Goal: Find specific page/section: Find specific page/section

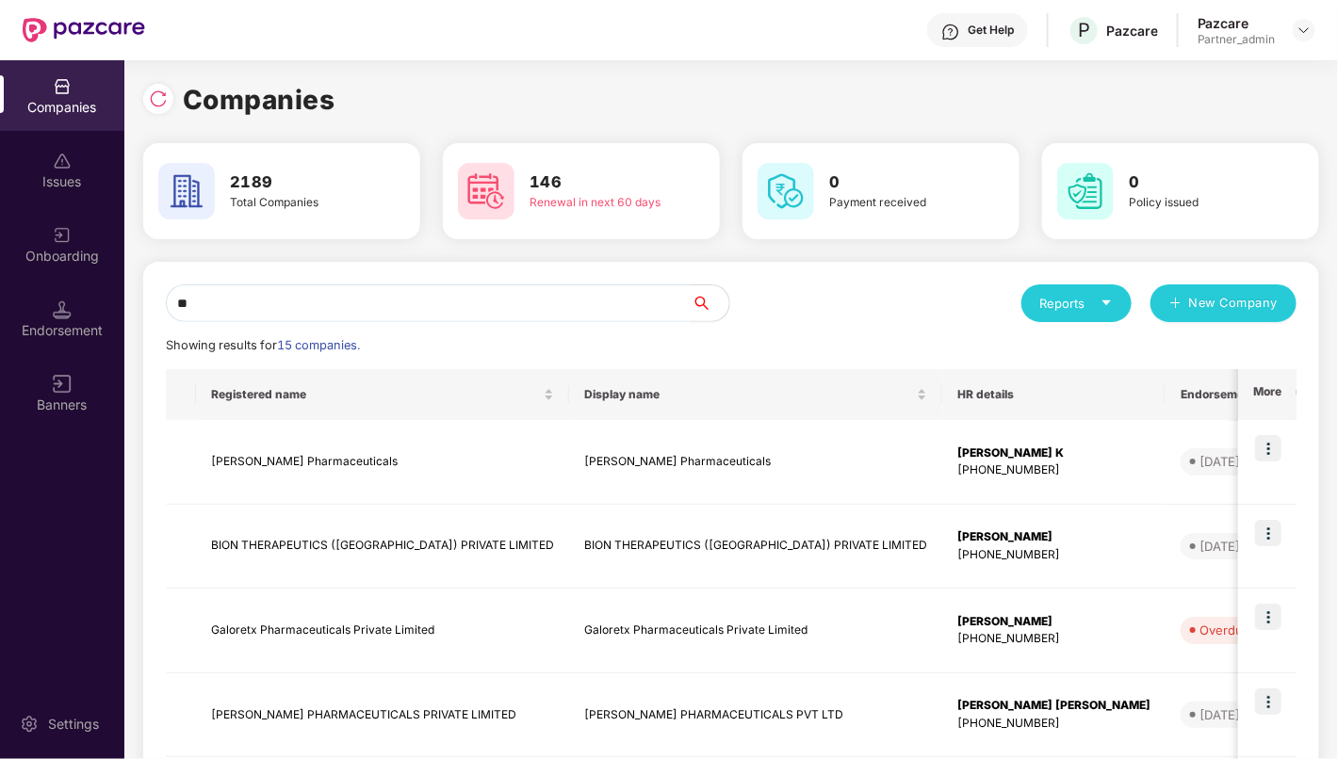
type input "*"
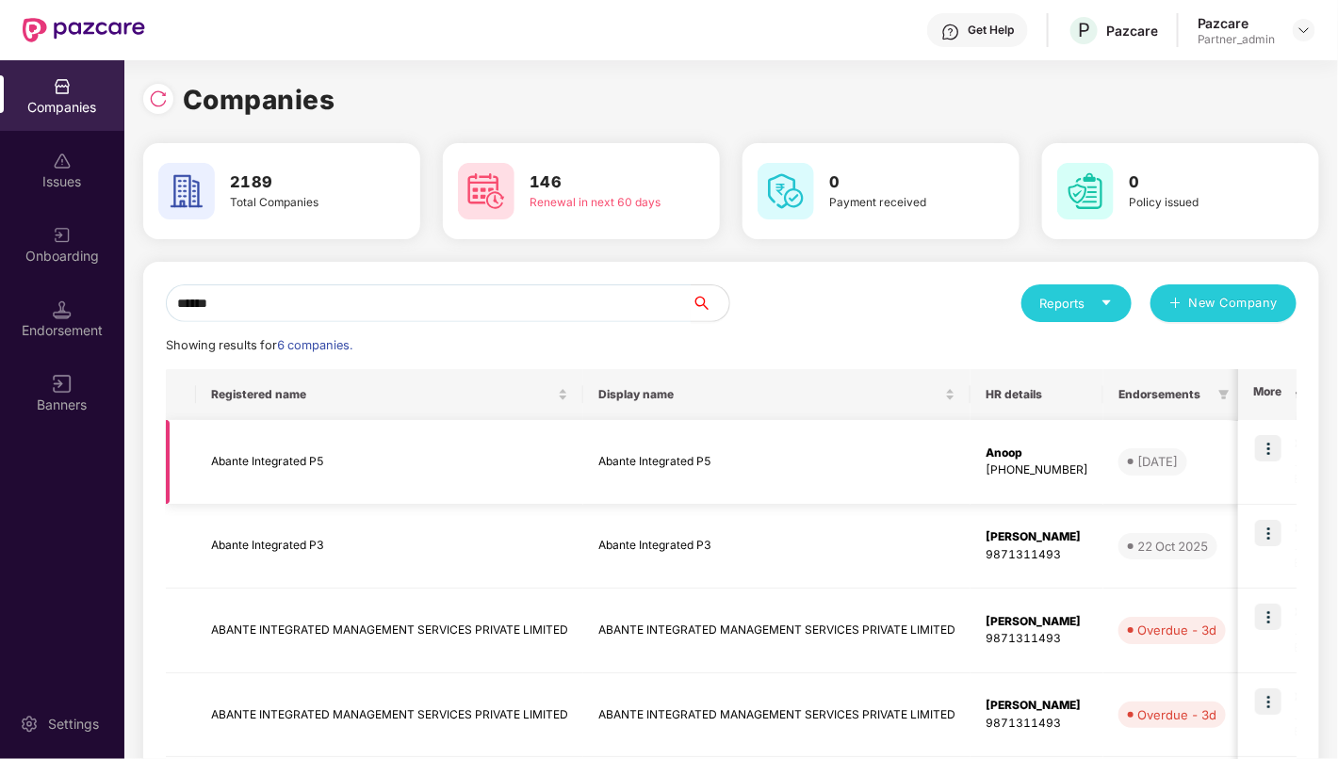
type input "******"
click at [1268, 457] on img at bounding box center [1268, 448] width 26 height 26
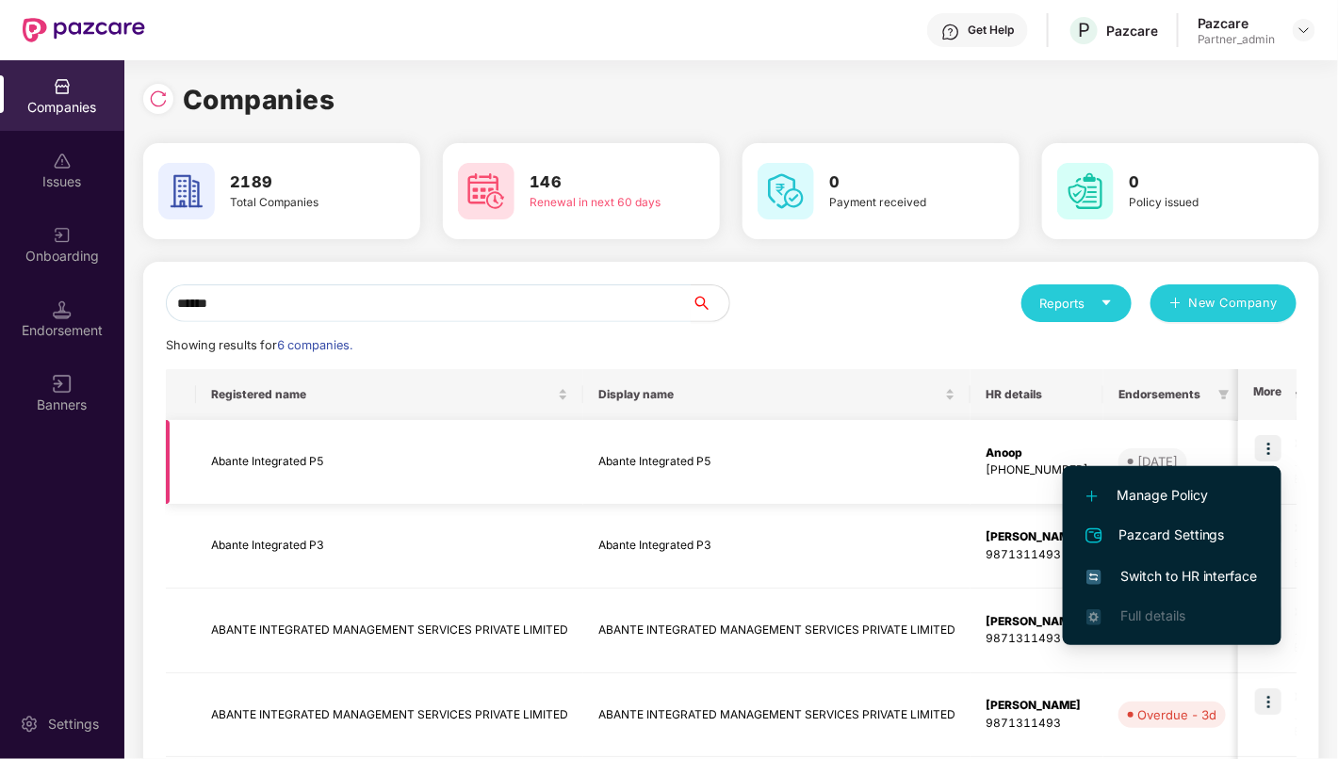
click at [255, 464] on td "Abante Integrated P5" at bounding box center [389, 462] width 387 height 85
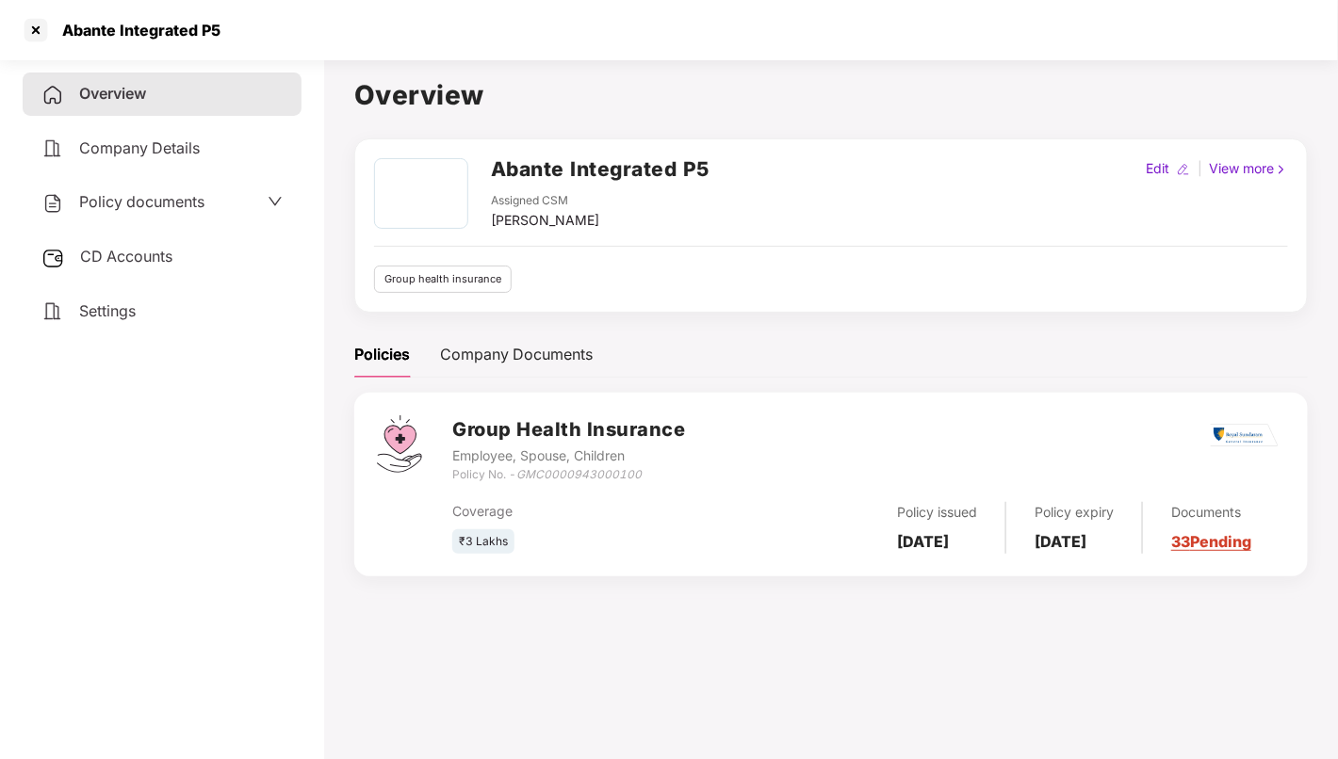
click at [146, 204] on span "Policy documents" at bounding box center [141, 201] width 125 height 19
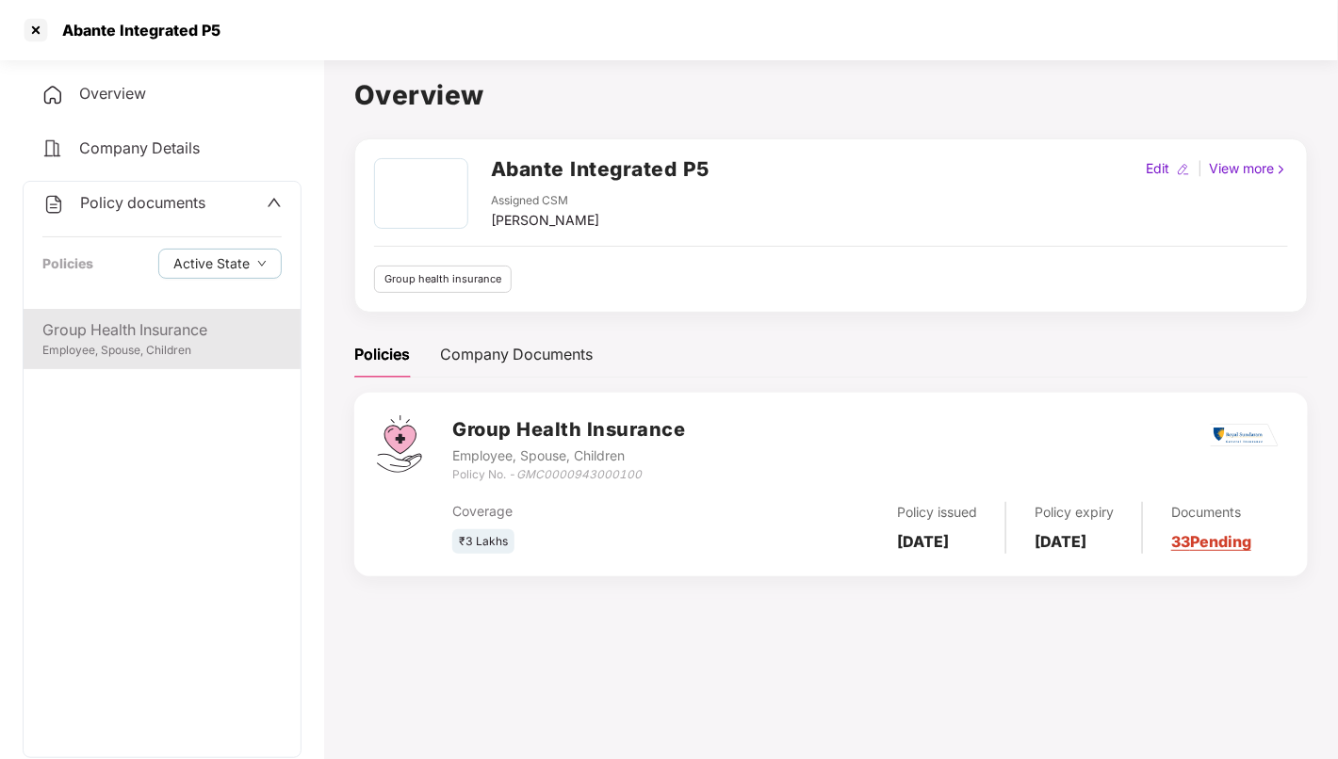
click at [149, 323] on div "Group Health Insurance" at bounding box center [161, 330] width 239 height 24
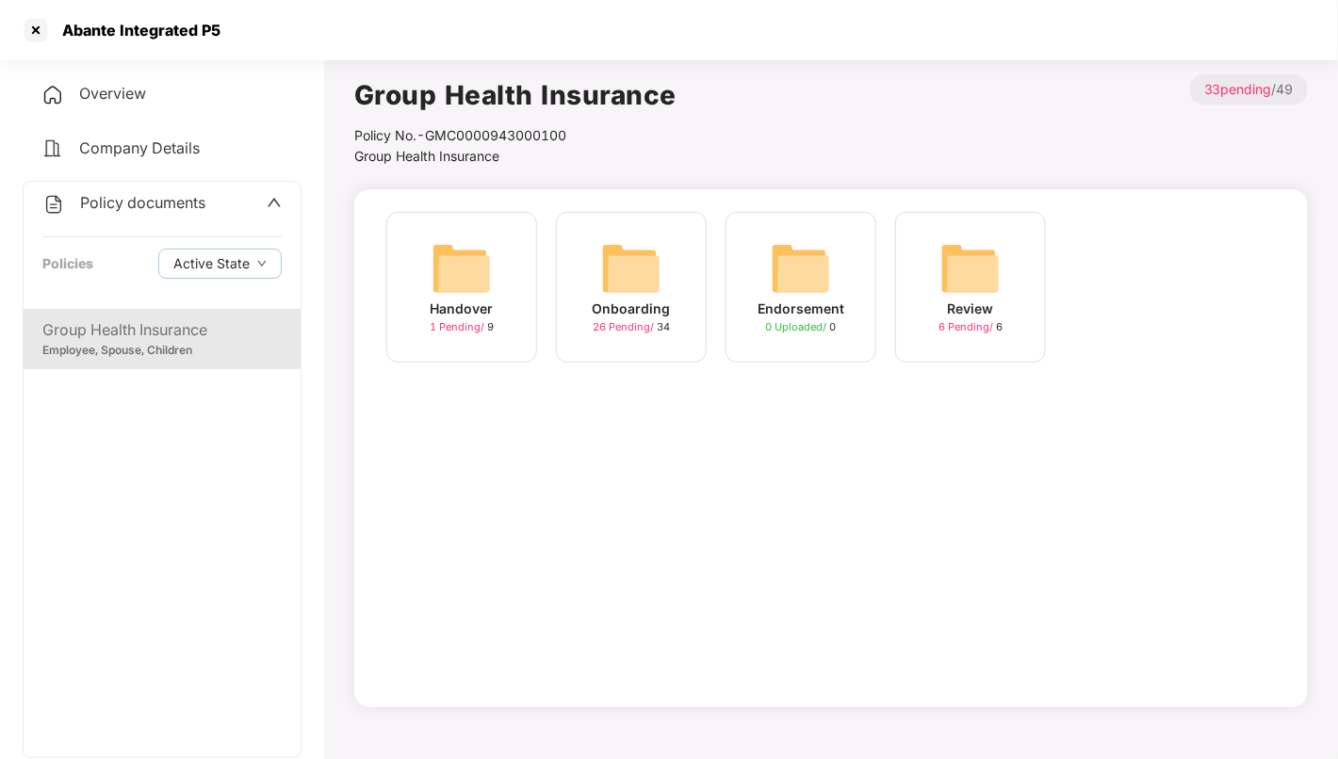
click at [615, 275] on img at bounding box center [631, 268] width 60 height 60
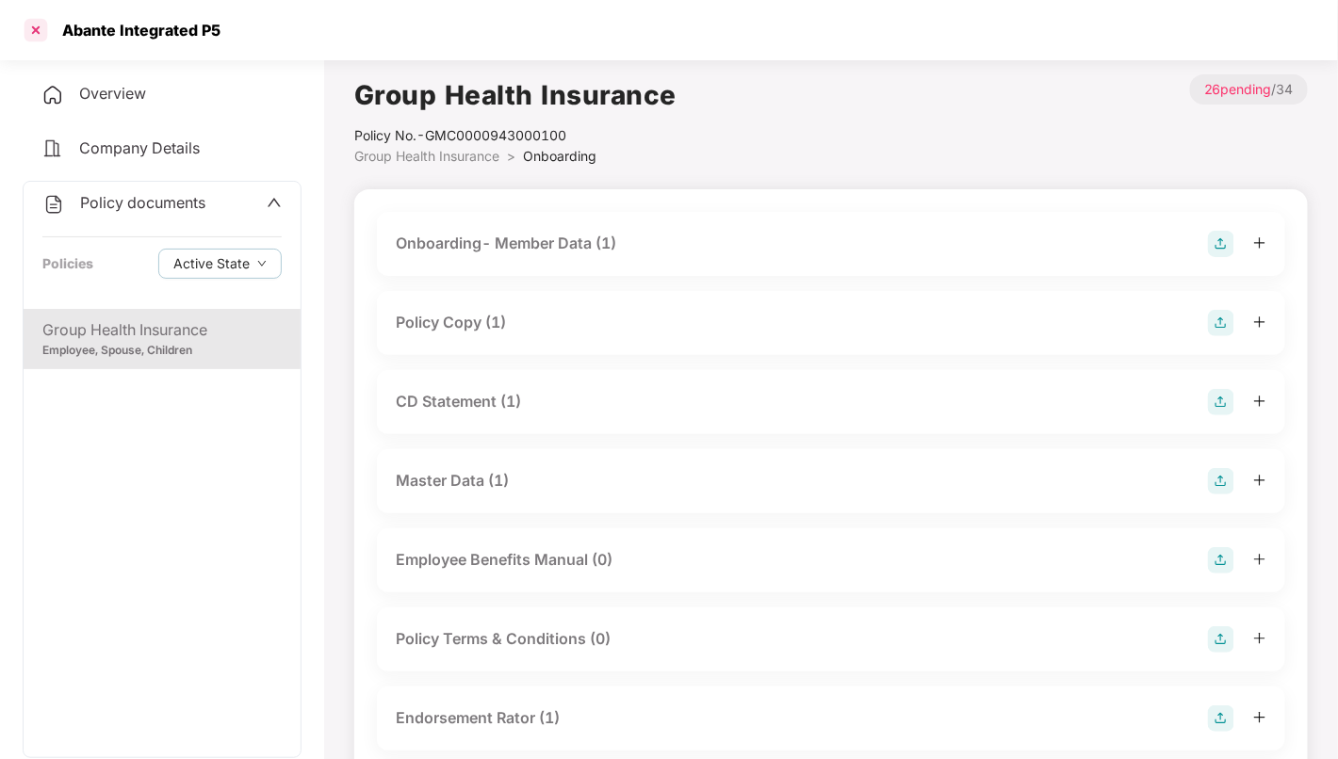
click at [48, 29] on div at bounding box center [36, 30] width 30 height 30
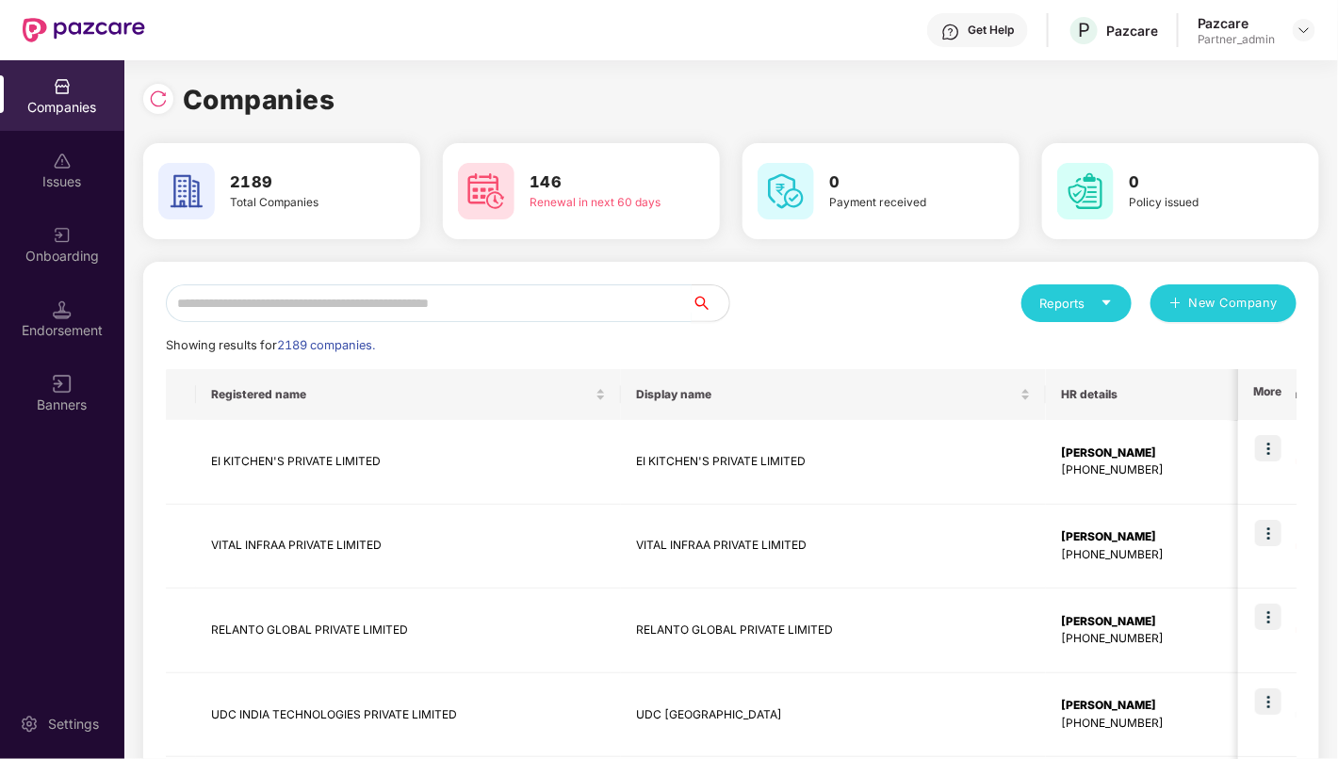
click at [448, 297] on input "text" at bounding box center [429, 304] width 526 height 38
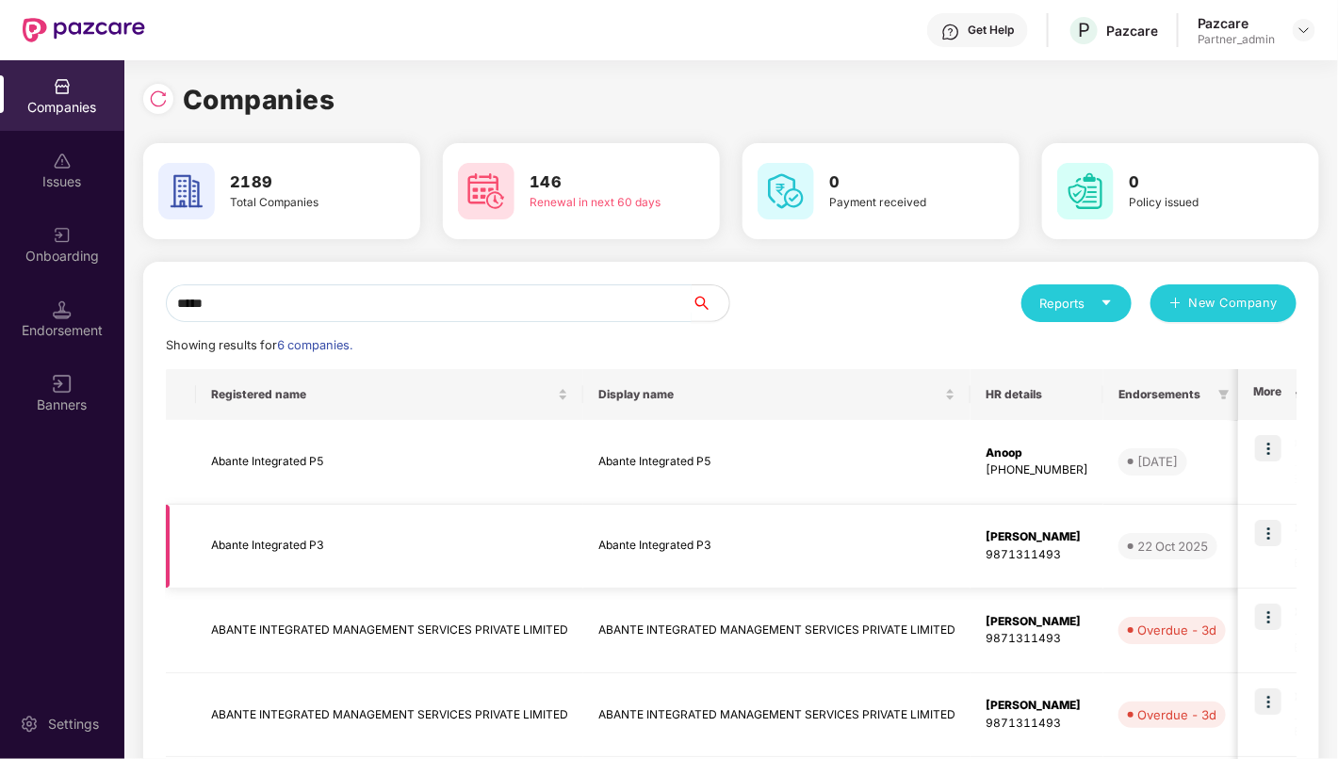
type input "*****"
click at [306, 553] on td "Abante Integrated P3" at bounding box center [389, 547] width 387 height 85
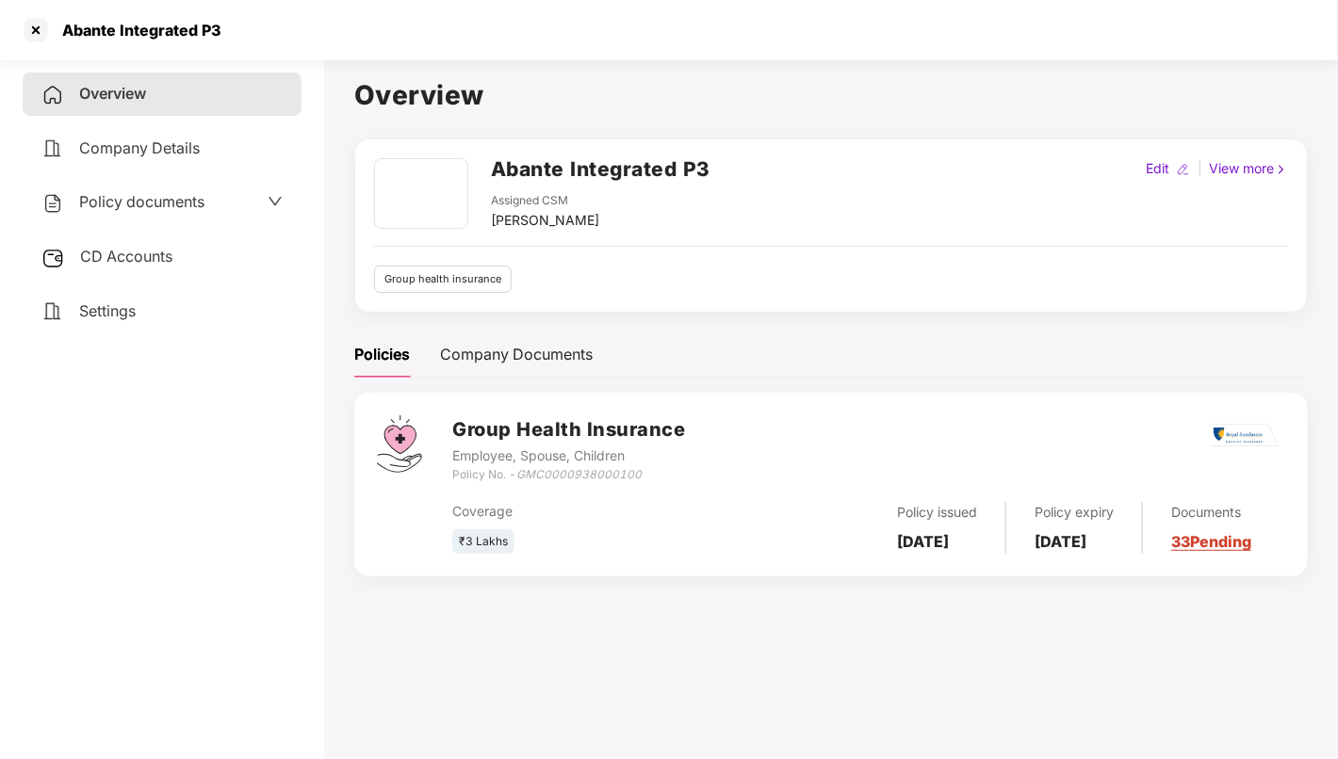
click at [179, 204] on span "Policy documents" at bounding box center [141, 201] width 125 height 19
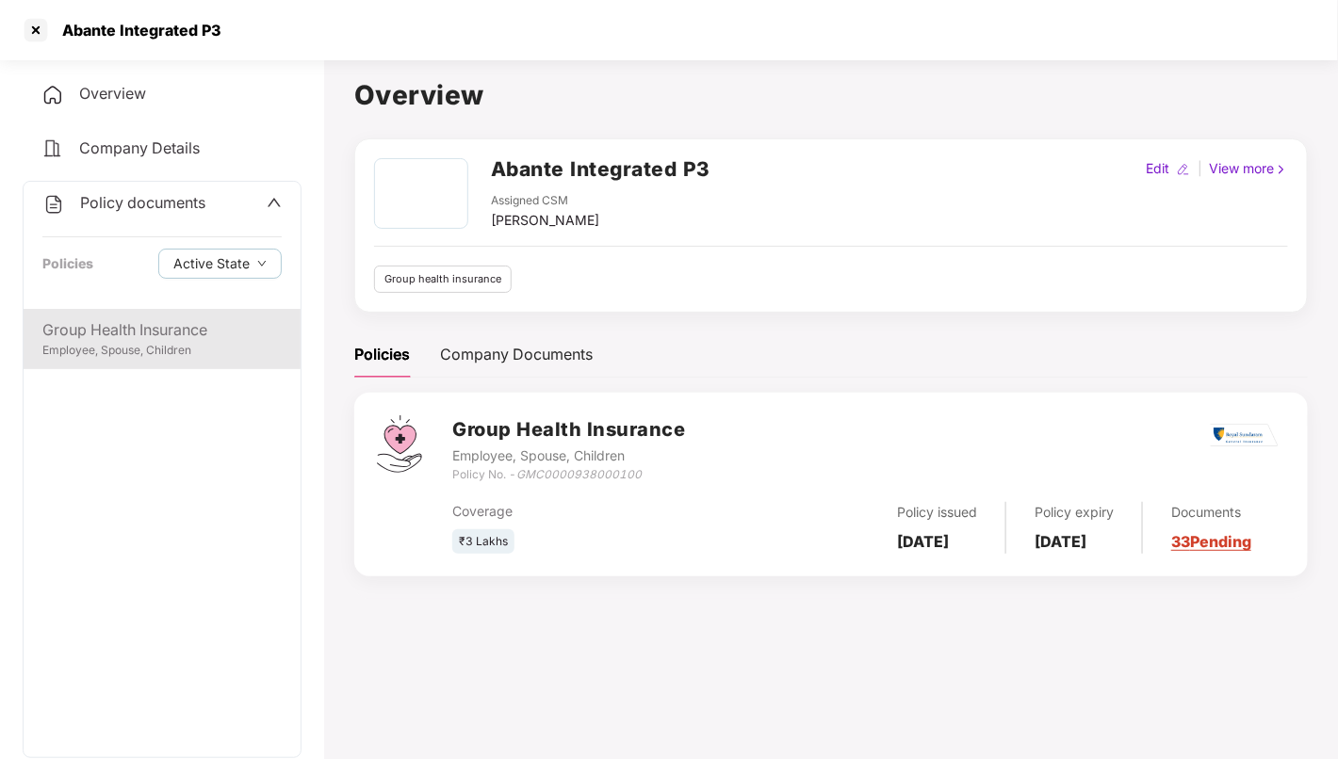
click at [147, 323] on div "Group Health Insurance" at bounding box center [161, 330] width 239 height 24
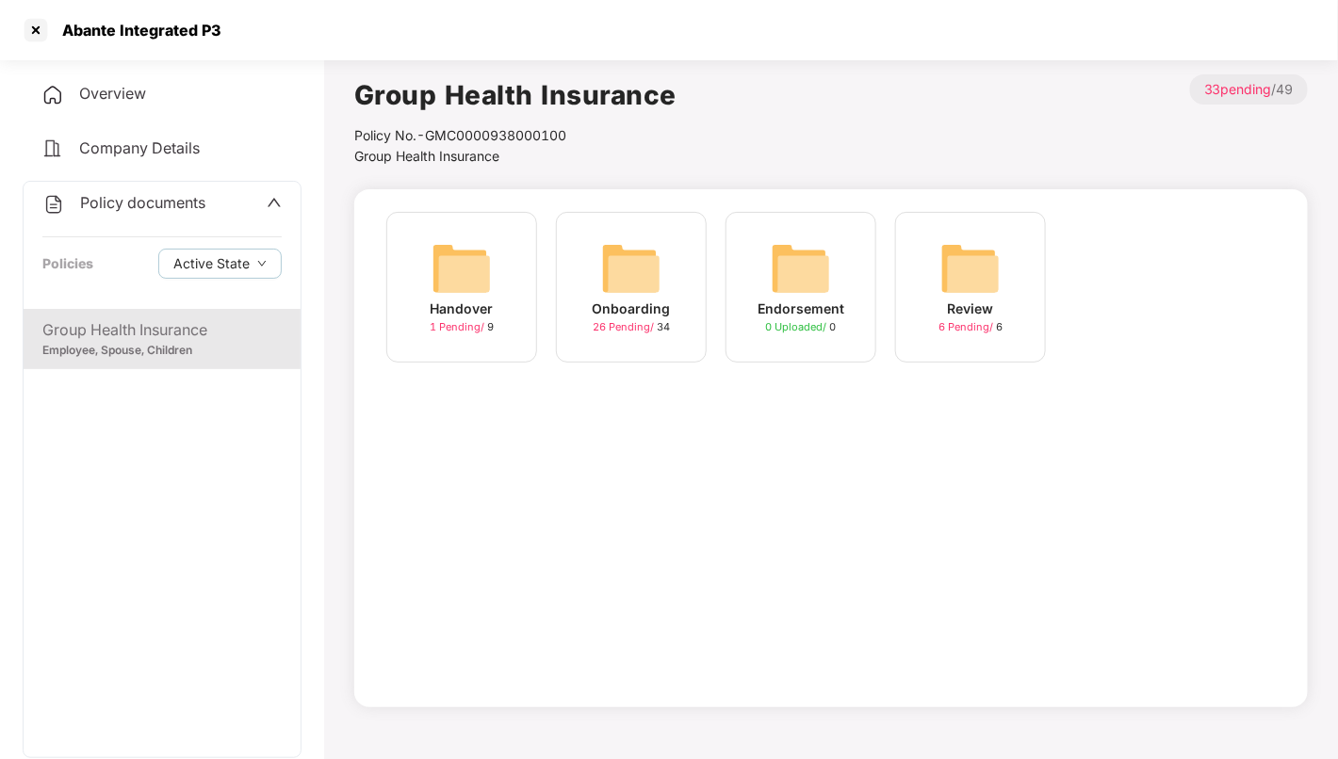
click at [617, 263] on img at bounding box center [631, 268] width 60 height 60
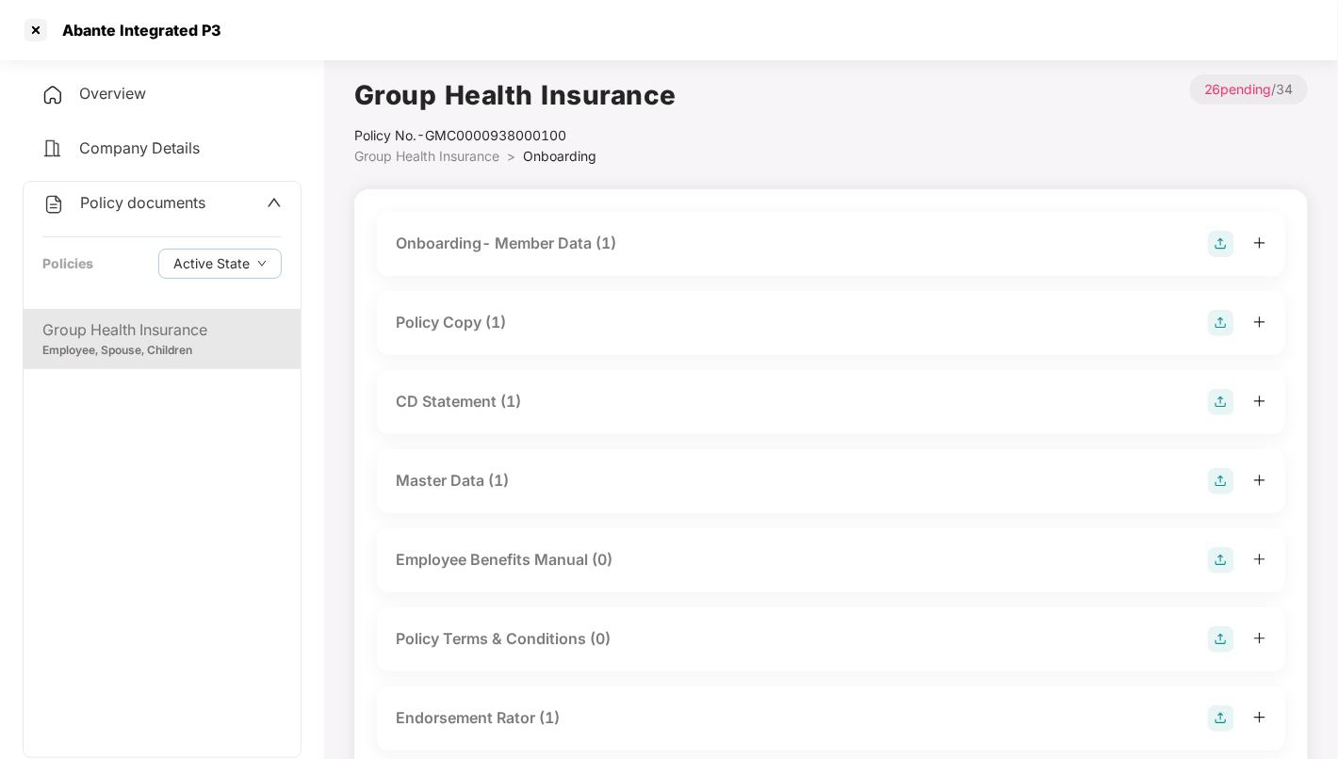
scroll to position [60, 0]
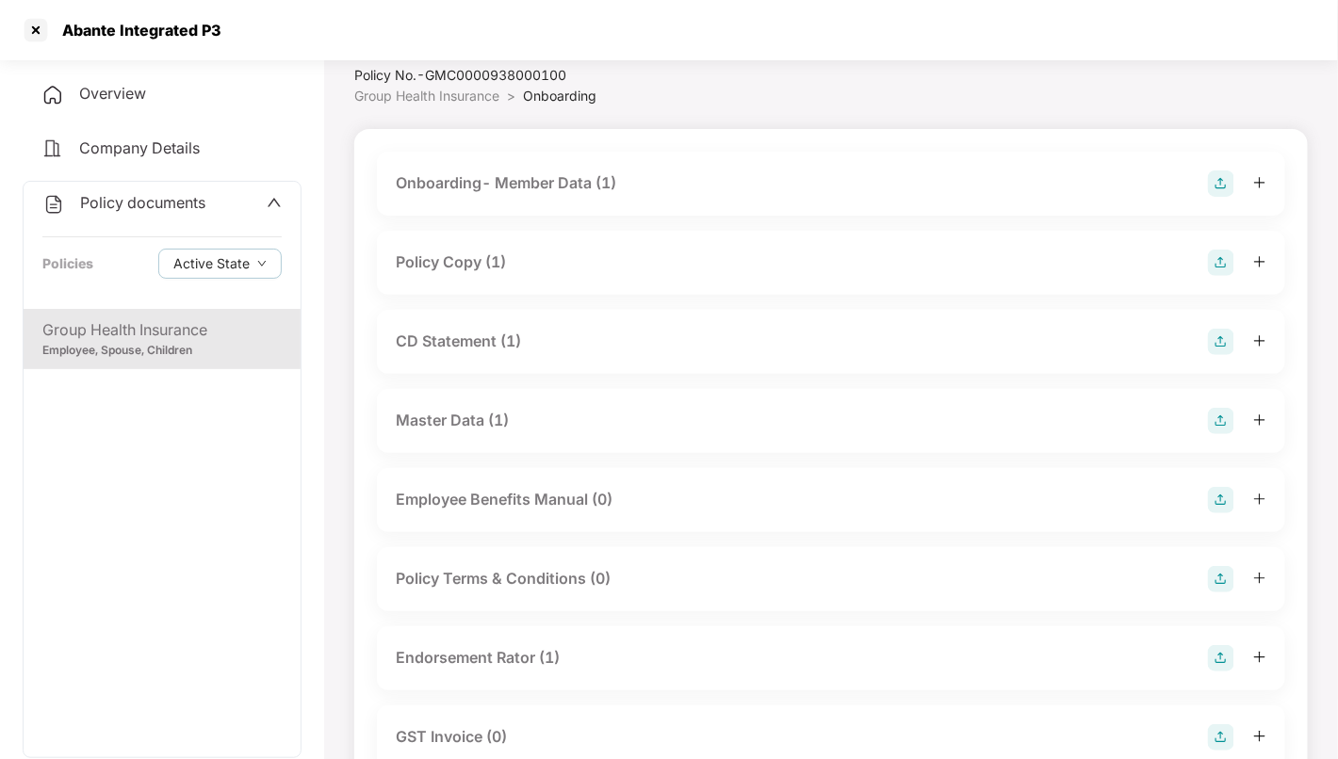
click at [620, 410] on div "Master Data (1)" at bounding box center [831, 421] width 871 height 26
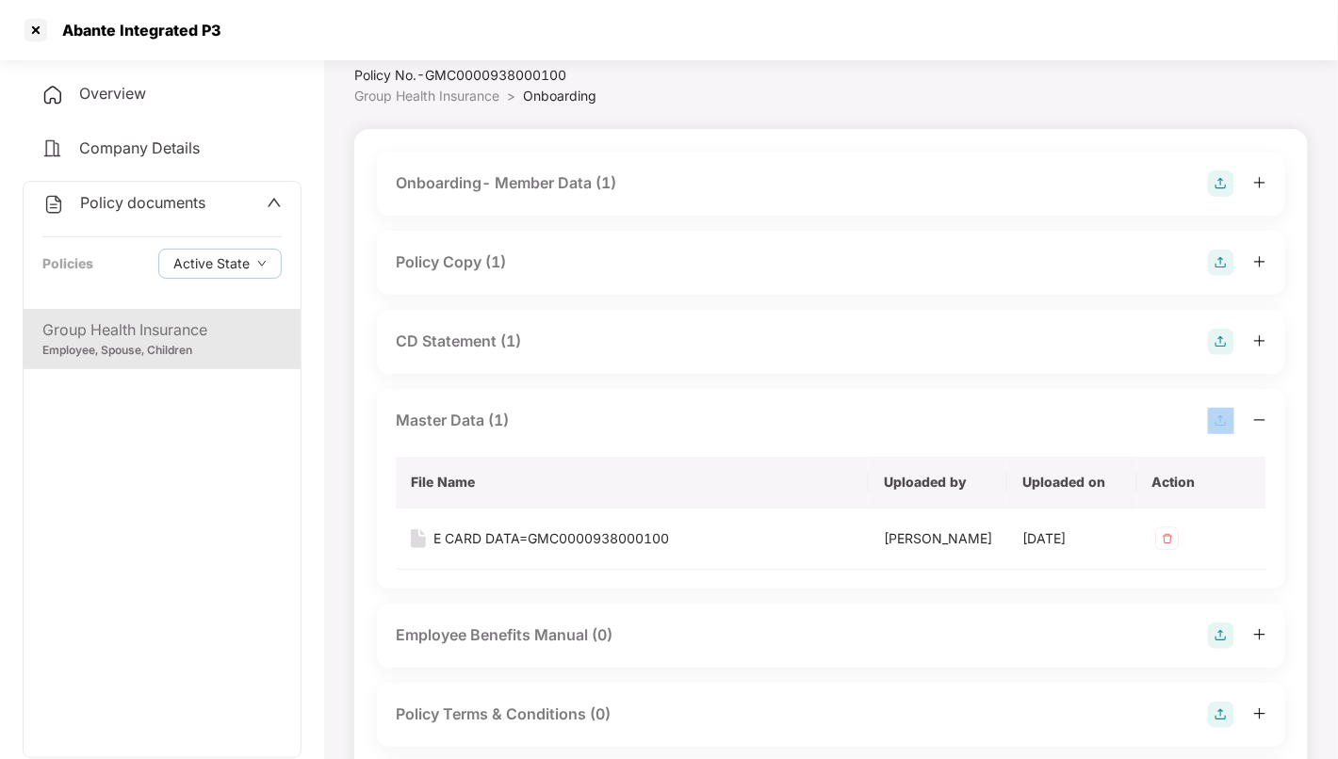
click at [620, 410] on div "Master Data (1)" at bounding box center [831, 421] width 871 height 26
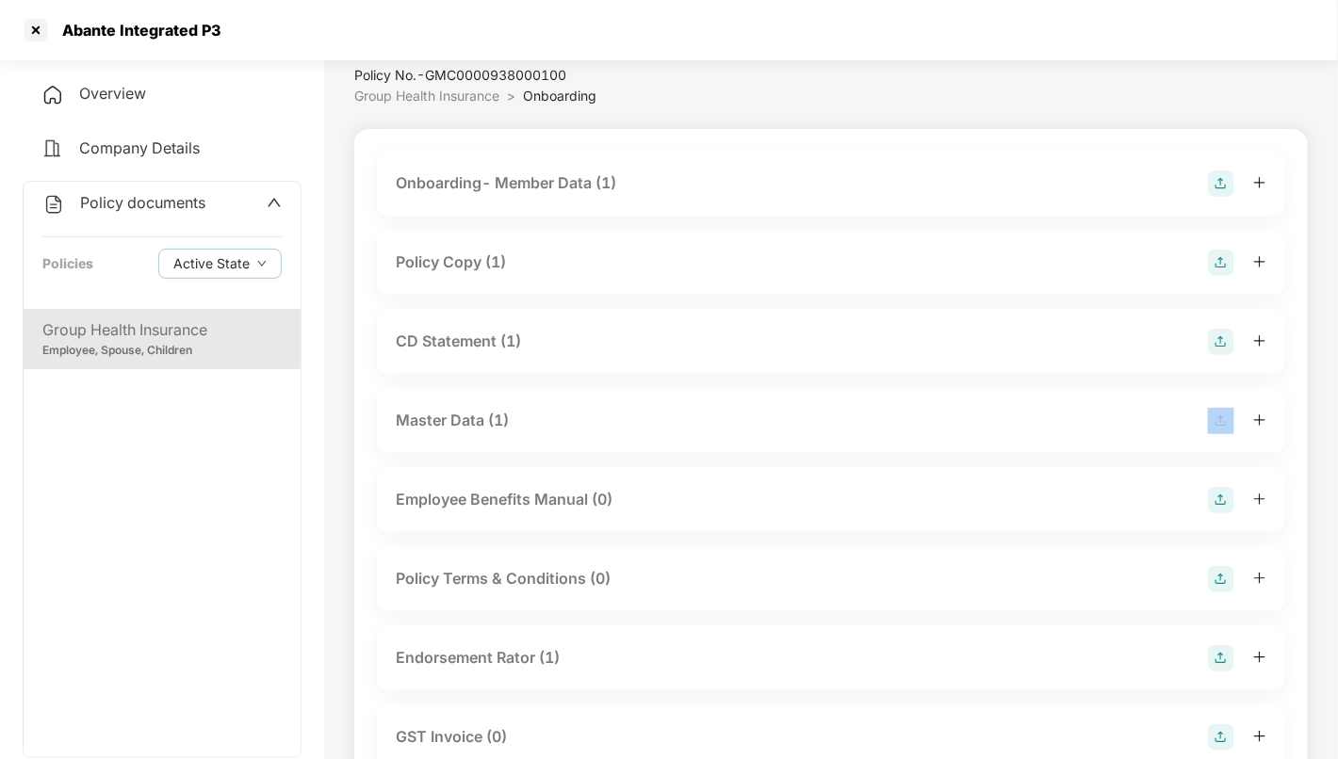
click at [620, 410] on div "Master Data (1)" at bounding box center [831, 421] width 871 height 26
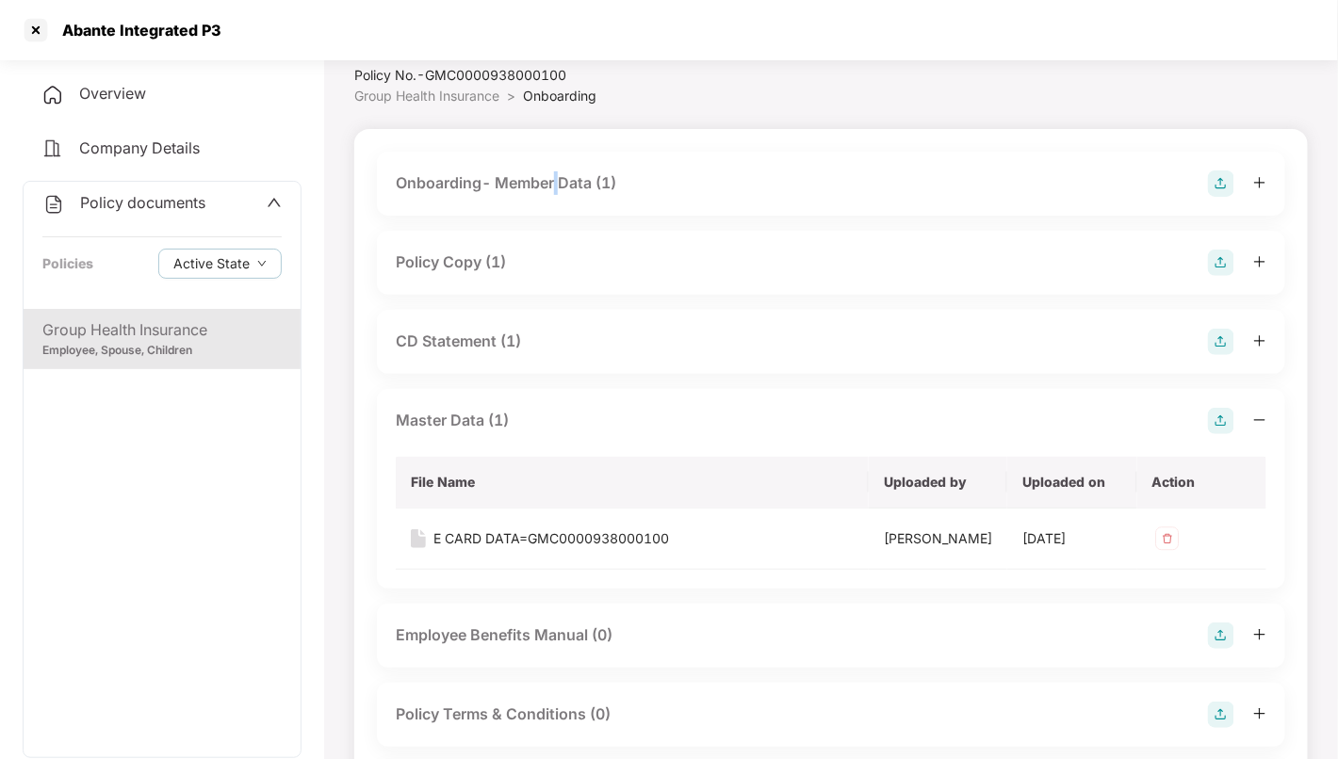
drag, startPoint x: 618, startPoint y: 438, endPoint x: 558, endPoint y: 179, distance: 266.0
click at [558, 179] on div "Onboarding- Member Data (1)" at bounding box center [506, 183] width 220 height 24
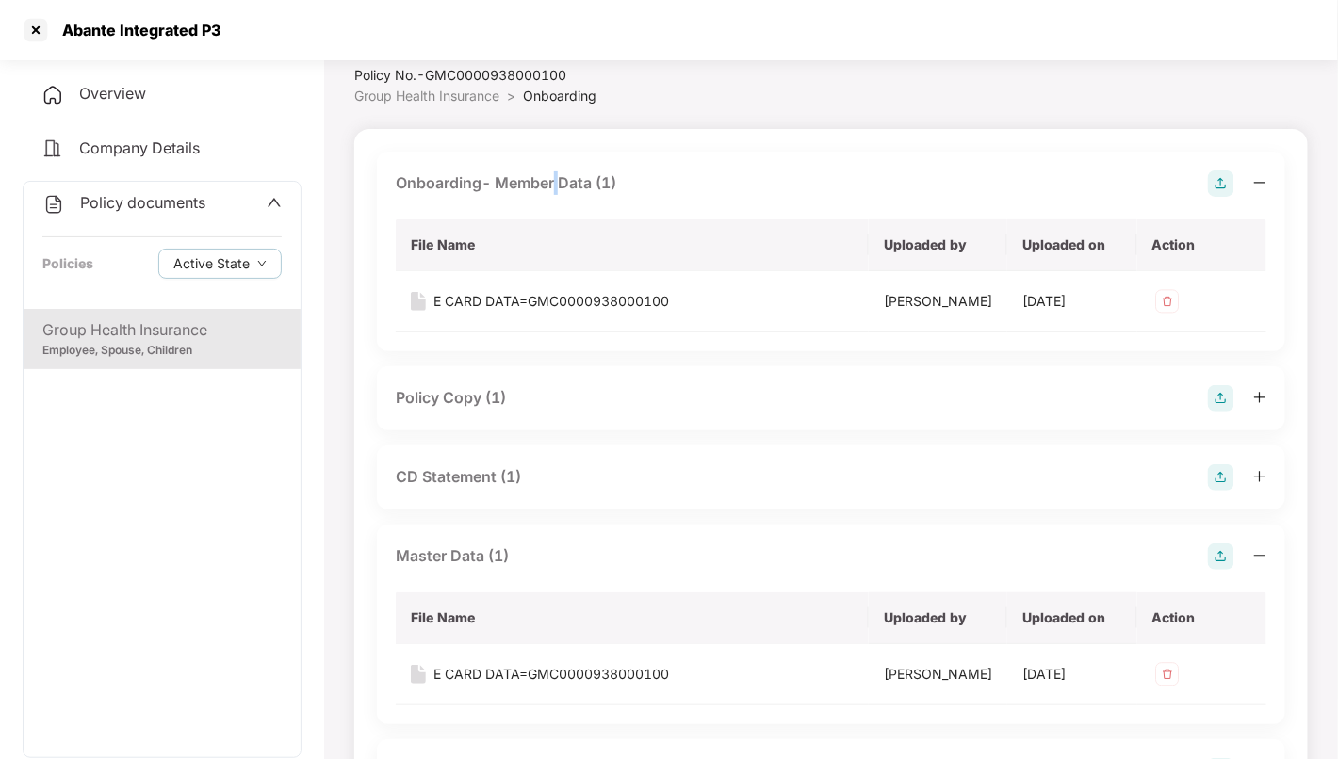
click at [558, 179] on div "Onboarding- Member Data (1)" at bounding box center [506, 183] width 220 height 24
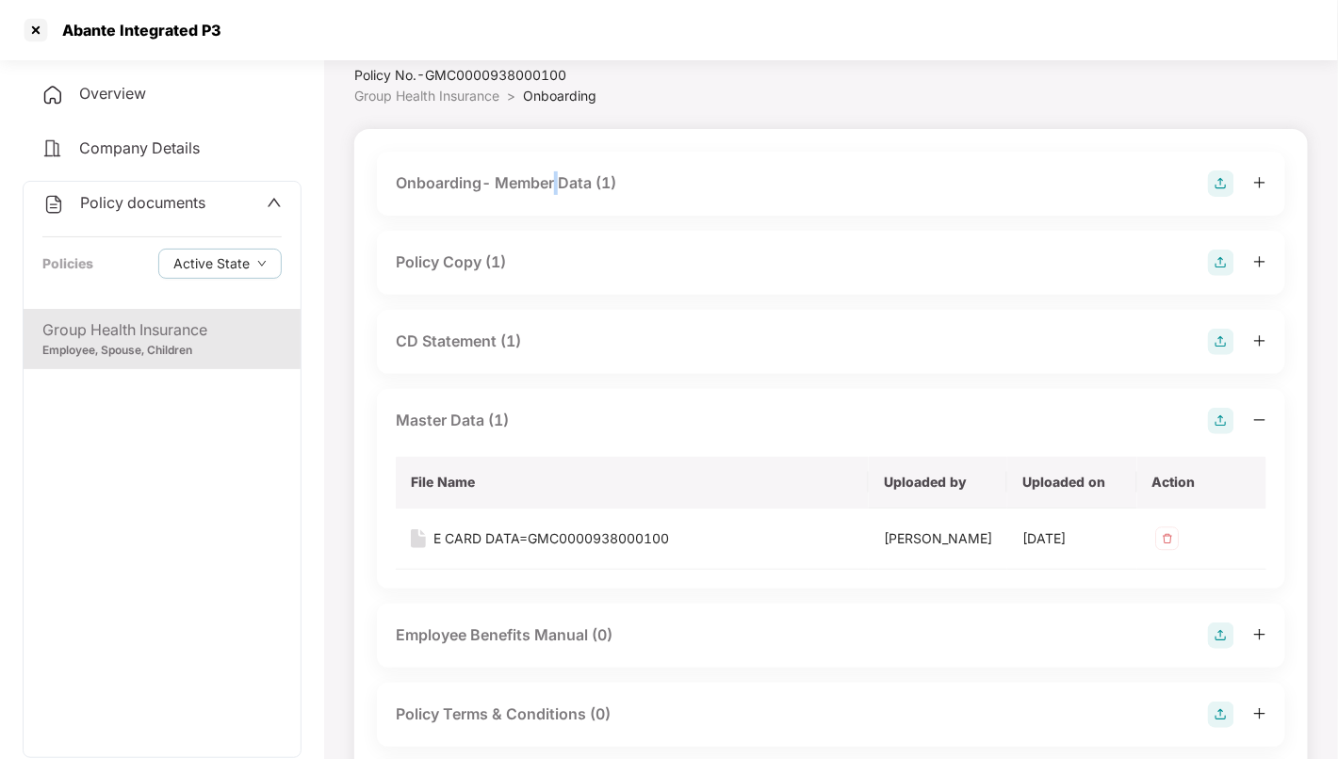
click at [558, 179] on div "Onboarding- Member Data (1)" at bounding box center [506, 183] width 220 height 24
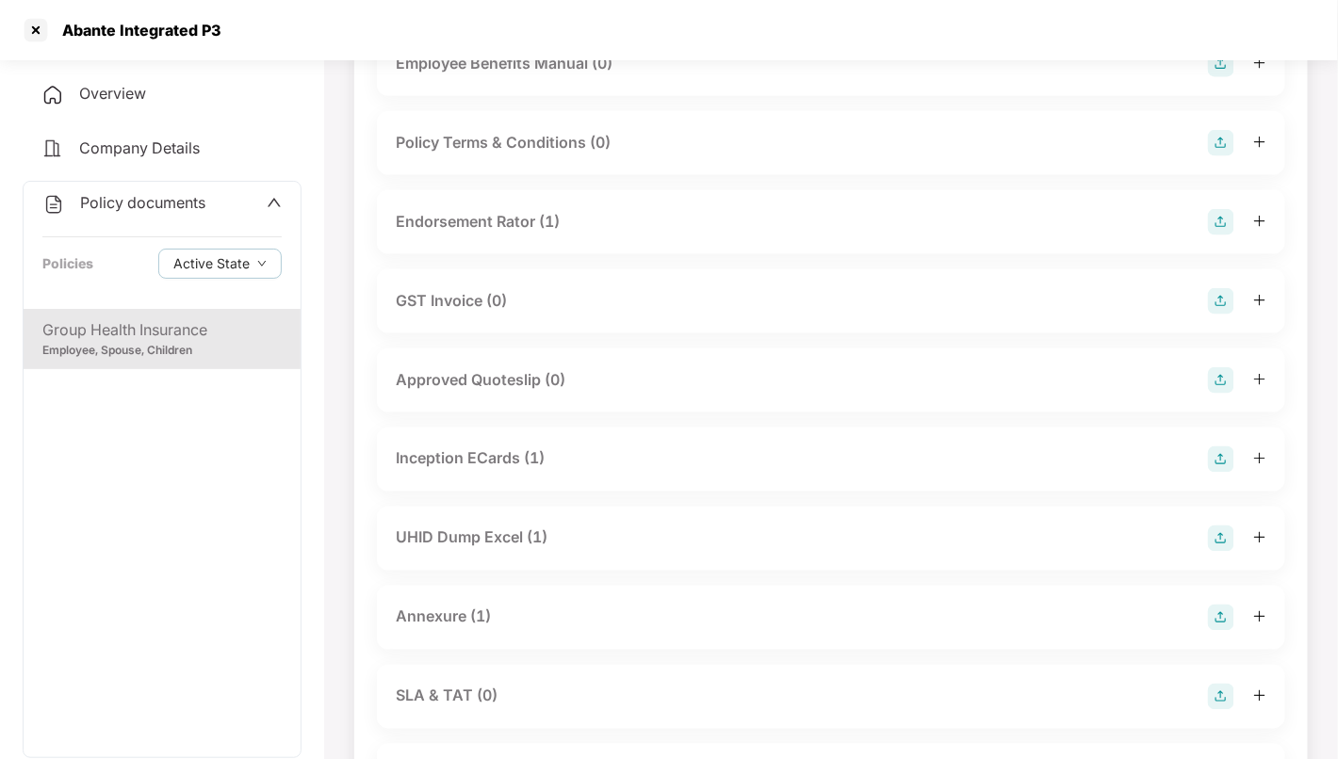
scroll to position [773, 0]
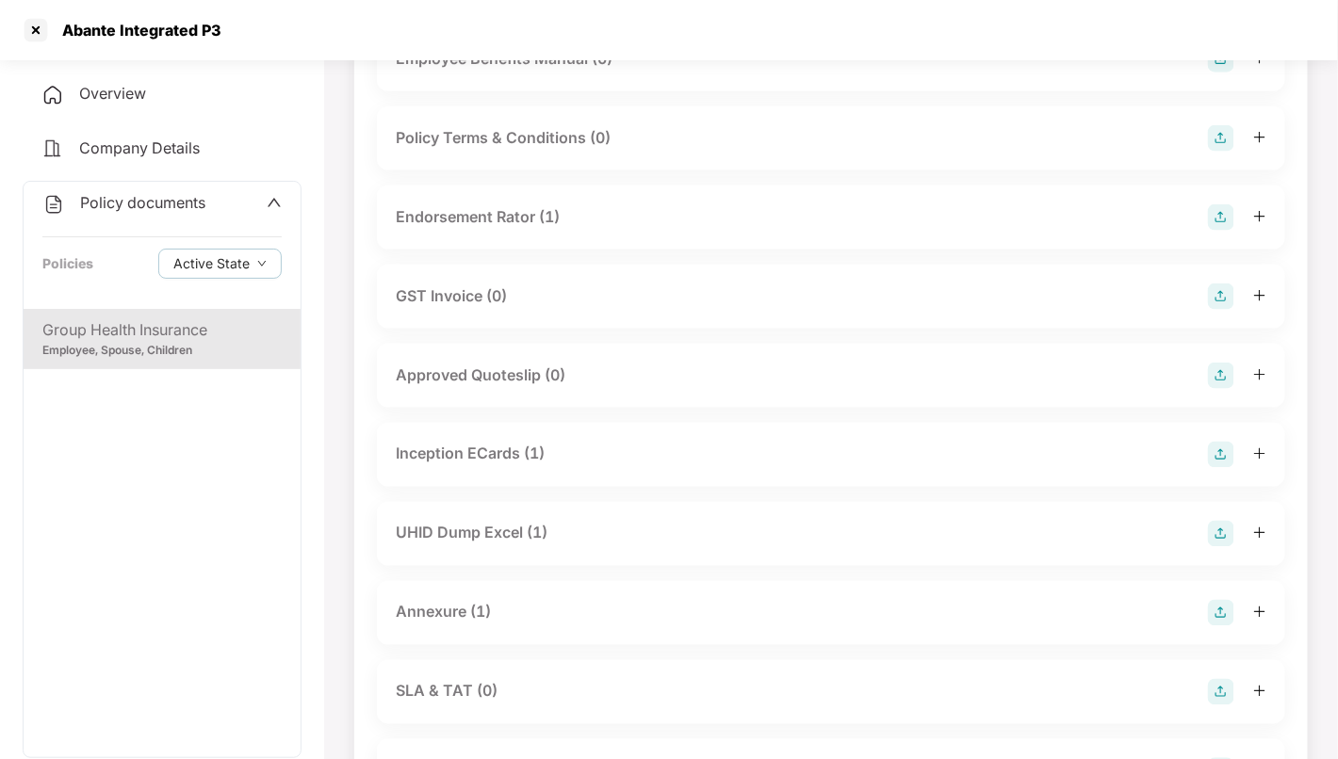
click at [554, 606] on div "Annexure (1)" at bounding box center [831, 613] width 871 height 26
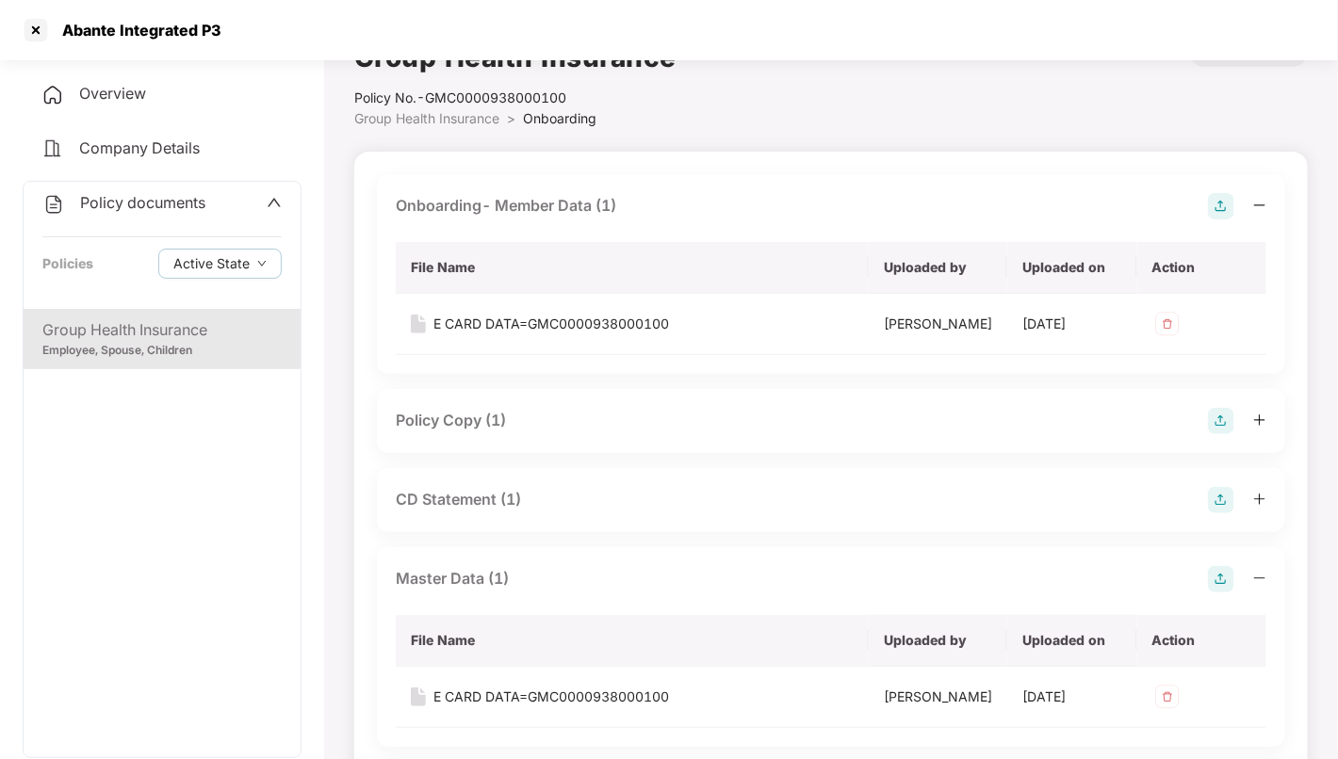
scroll to position [0, 0]
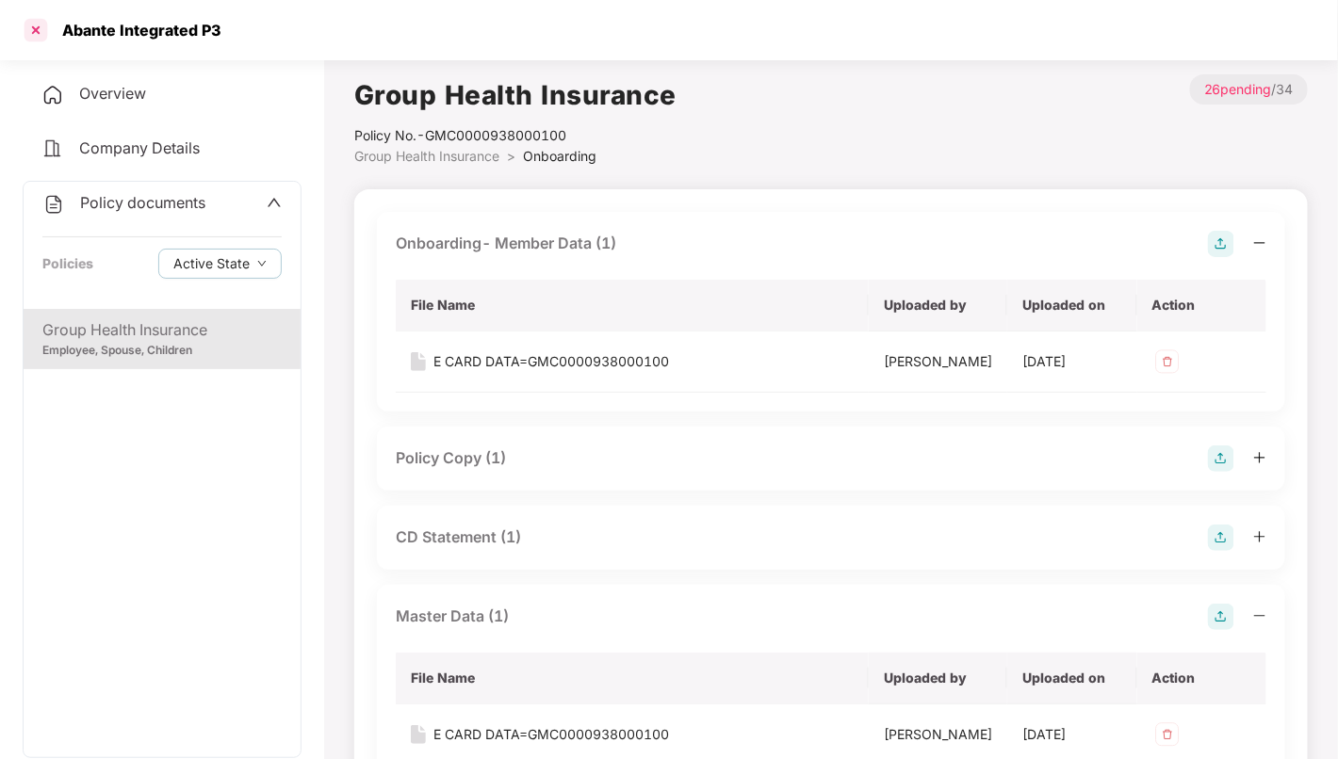
click at [40, 26] on div at bounding box center [36, 30] width 30 height 30
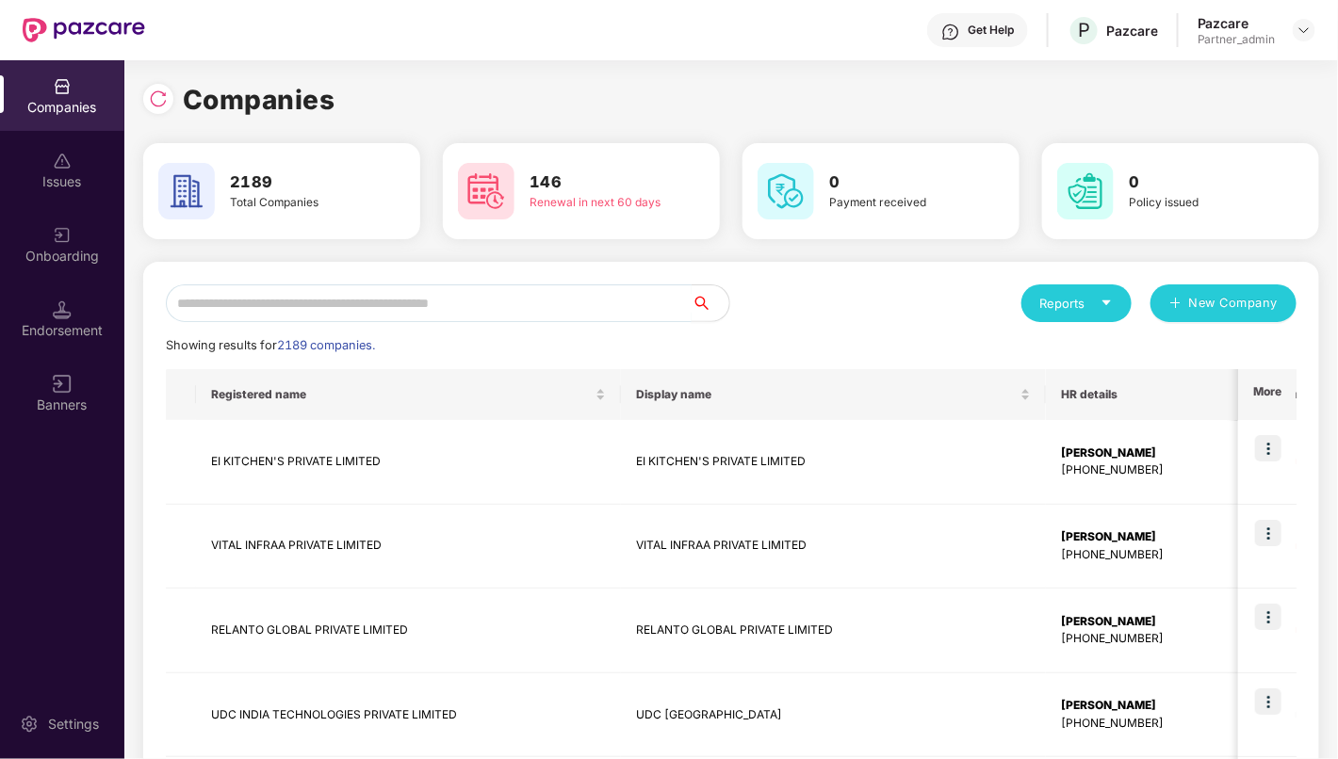
click at [359, 300] on input "text" at bounding box center [429, 304] width 526 height 38
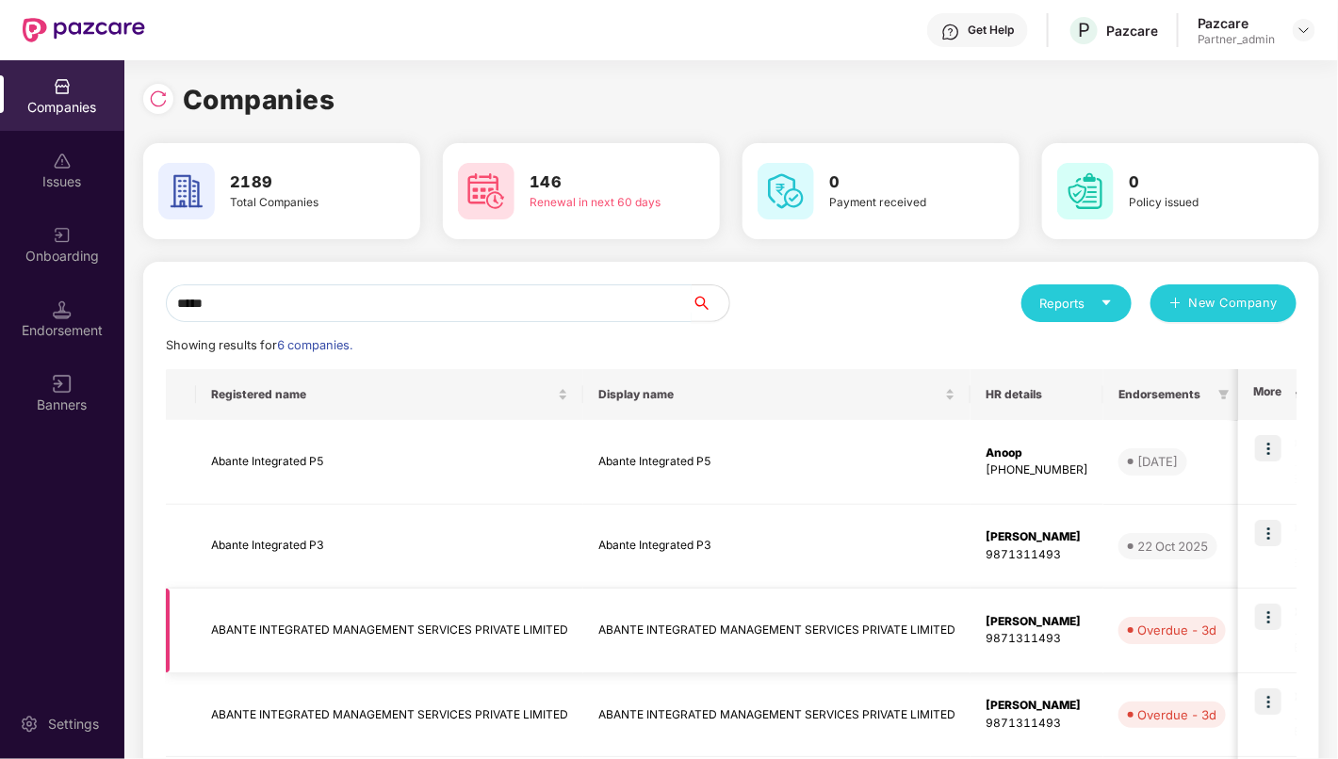
type input "*****"
click at [356, 626] on td "ABANTE INTEGRATED MANAGEMENT SERVICES PRIVATE LIMITED" at bounding box center [389, 631] width 387 height 85
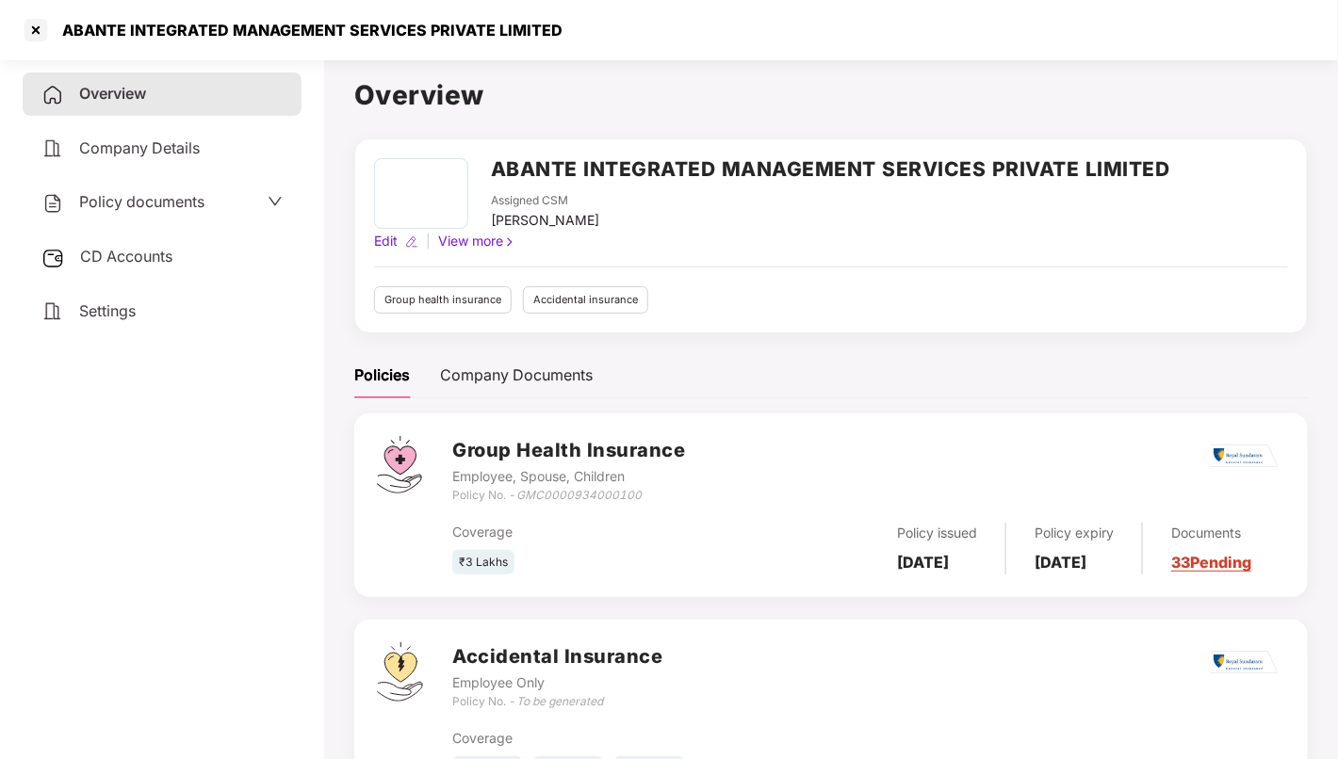
click at [133, 208] on span "Policy documents" at bounding box center [141, 201] width 125 height 19
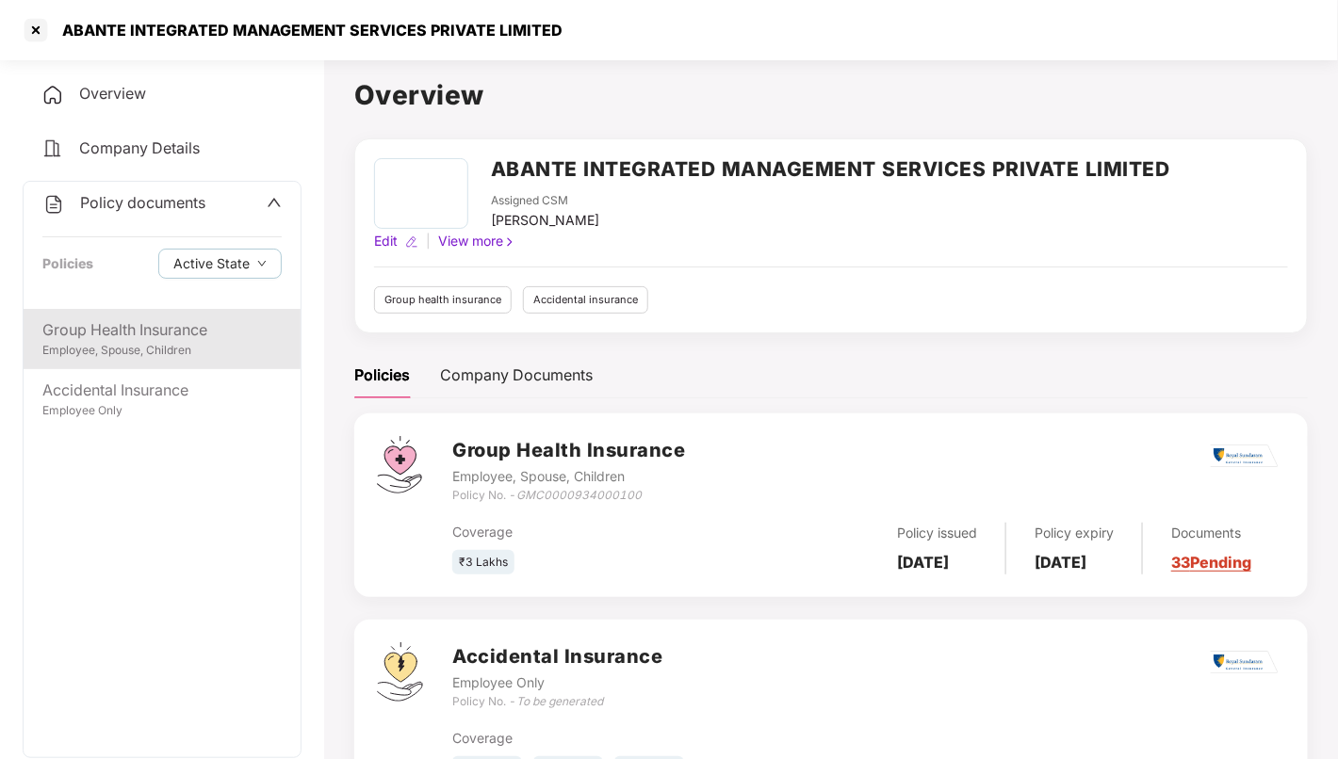
click at [169, 328] on div "Group Health Insurance" at bounding box center [161, 330] width 239 height 24
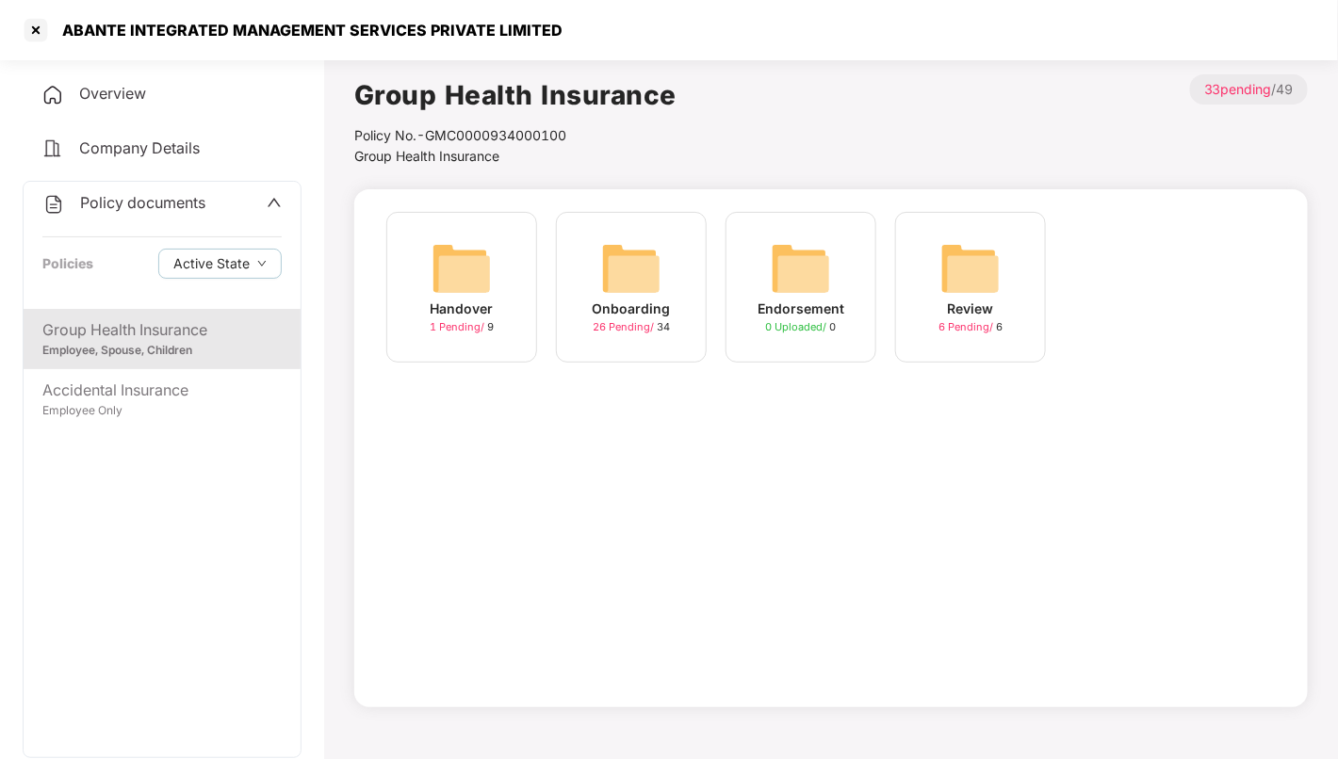
click at [631, 282] on img at bounding box center [631, 268] width 60 height 60
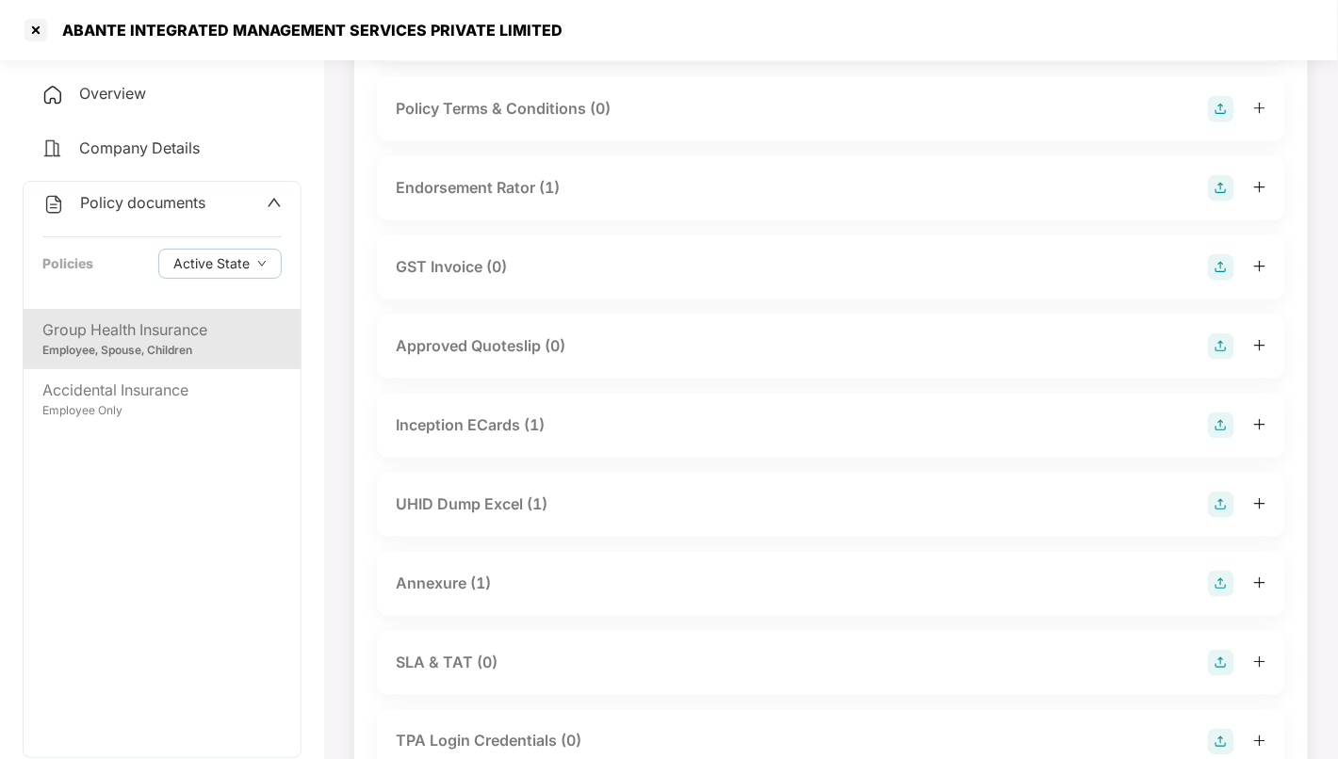
scroll to position [532, 0]
click at [34, 28] on div at bounding box center [36, 30] width 30 height 30
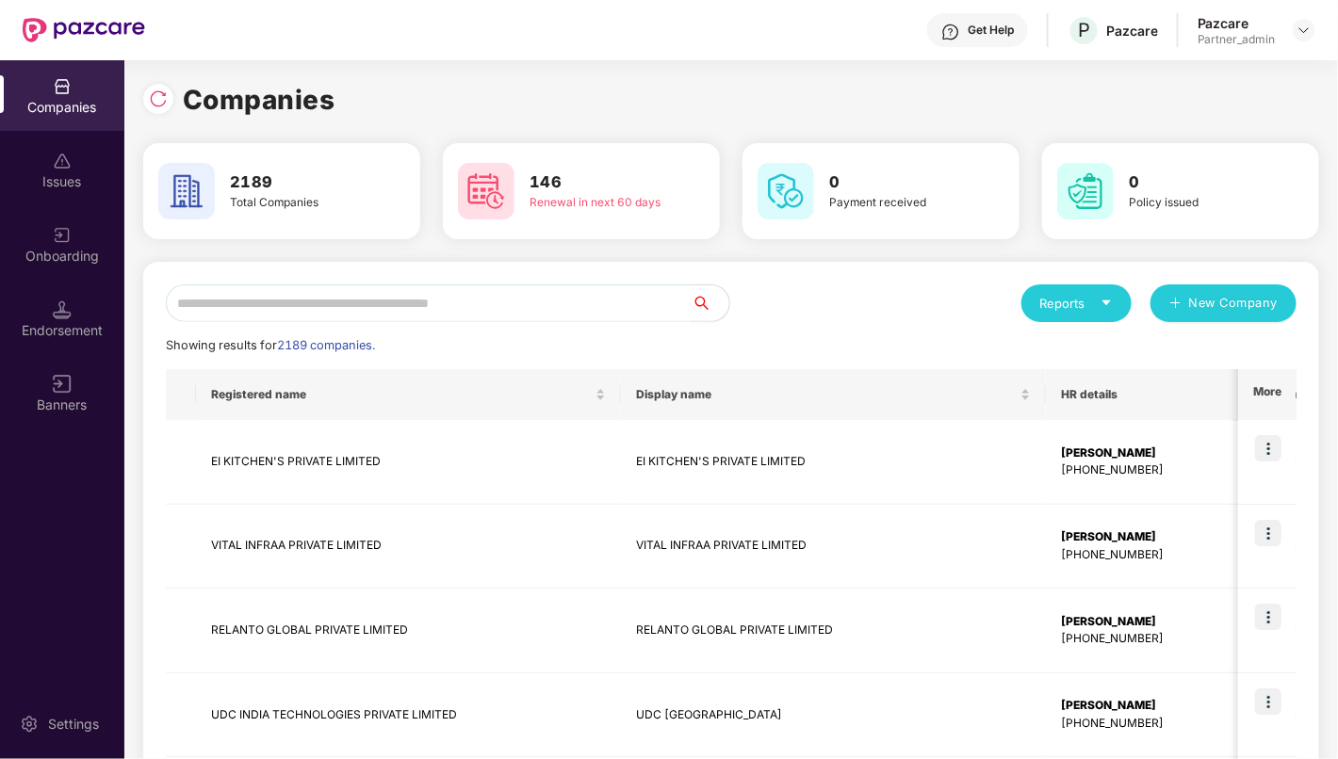
scroll to position [0, 0]
click at [442, 302] on input "text" at bounding box center [429, 304] width 526 height 38
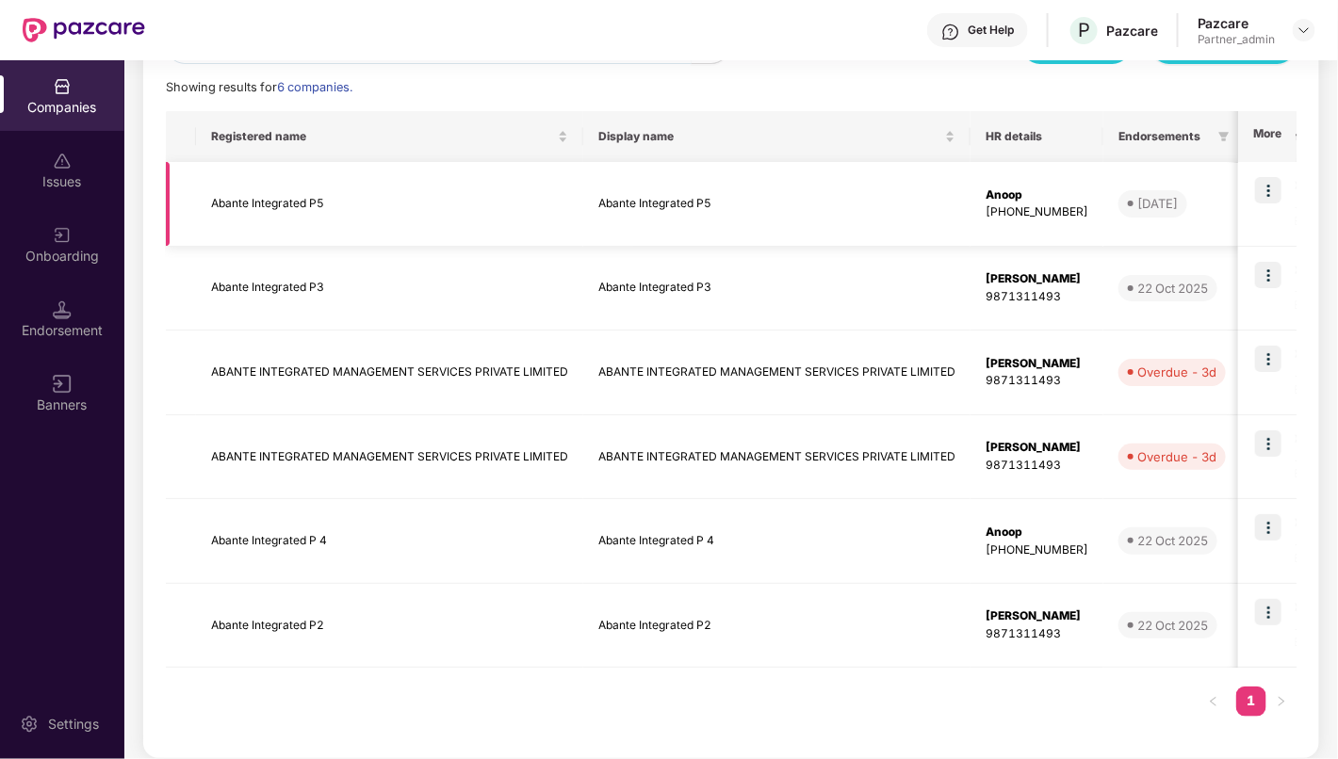
scroll to position [266, 0]
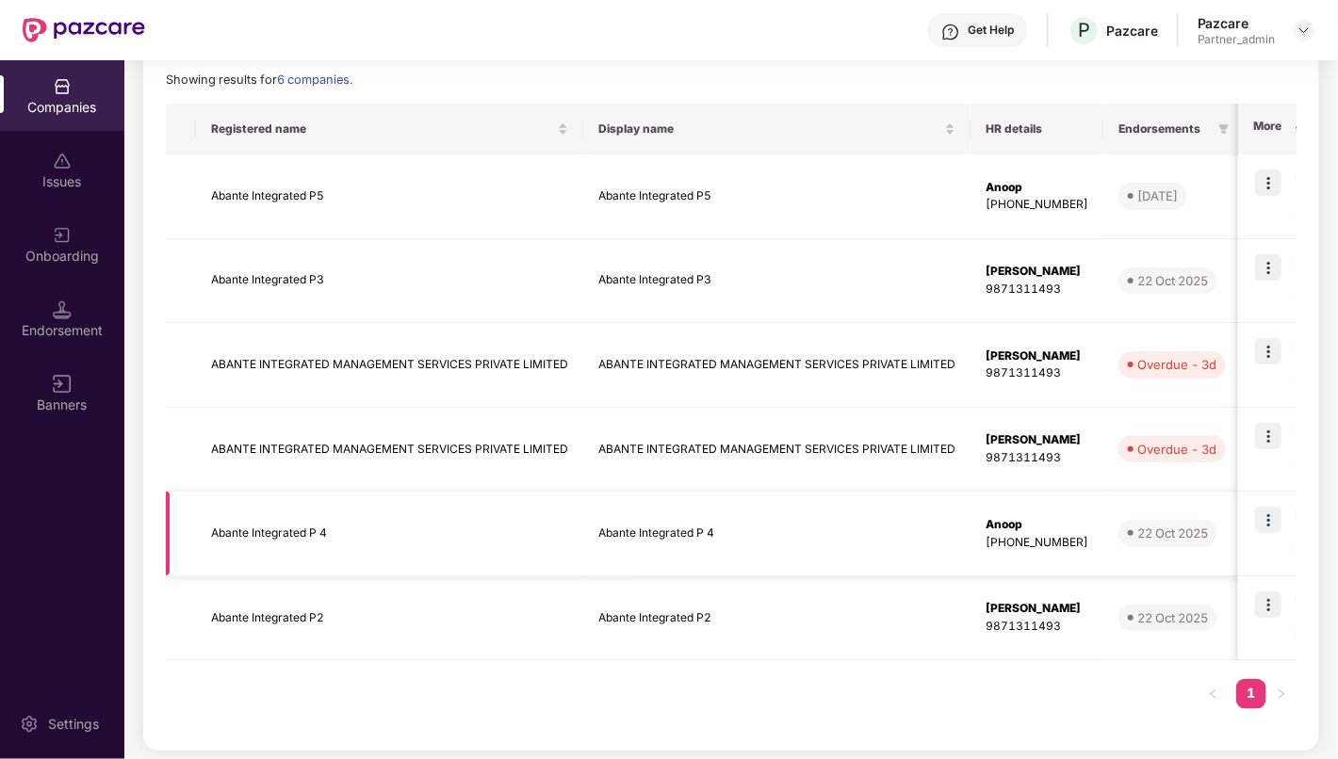
type input "******"
click at [346, 528] on td "Abante Integrated P 4" at bounding box center [389, 534] width 387 height 85
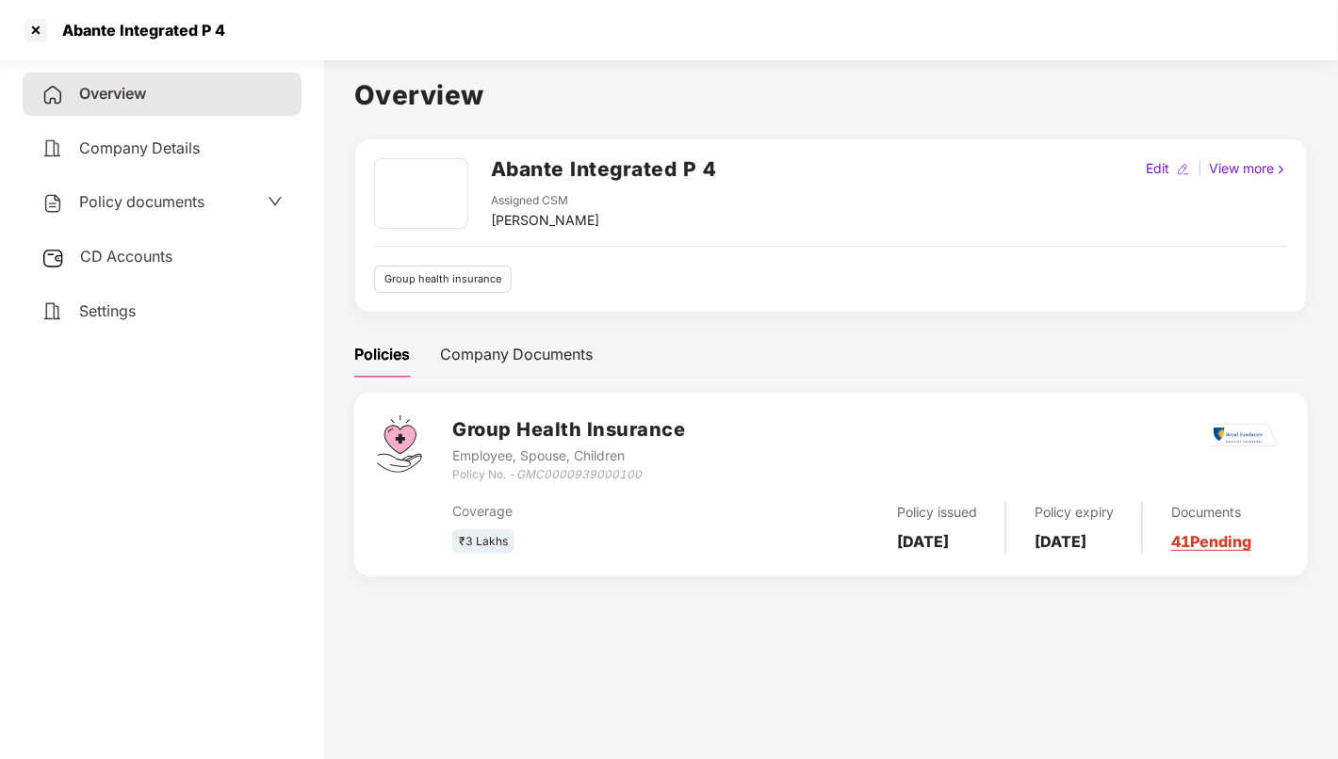
click at [204, 196] on span "Policy documents" at bounding box center [141, 201] width 125 height 19
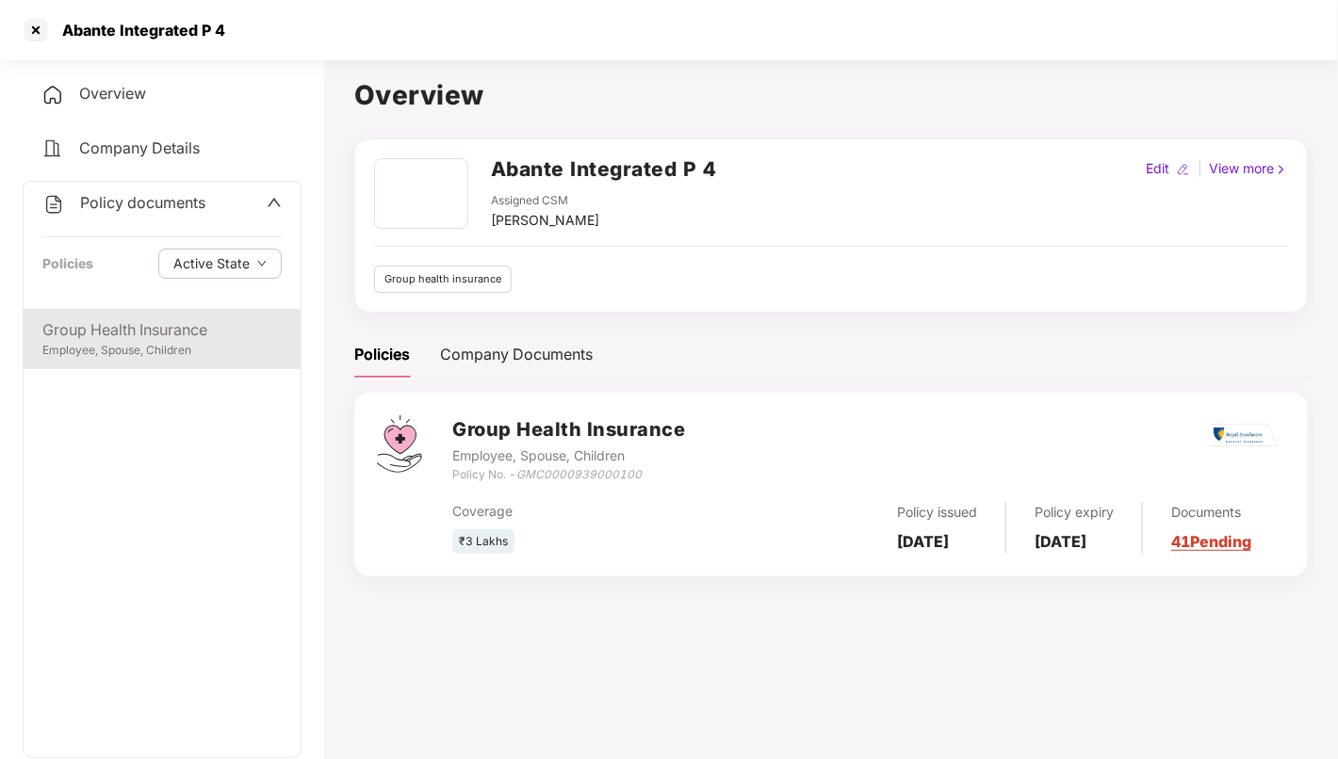
click at [171, 339] on div "Group Health Insurance" at bounding box center [161, 330] width 239 height 24
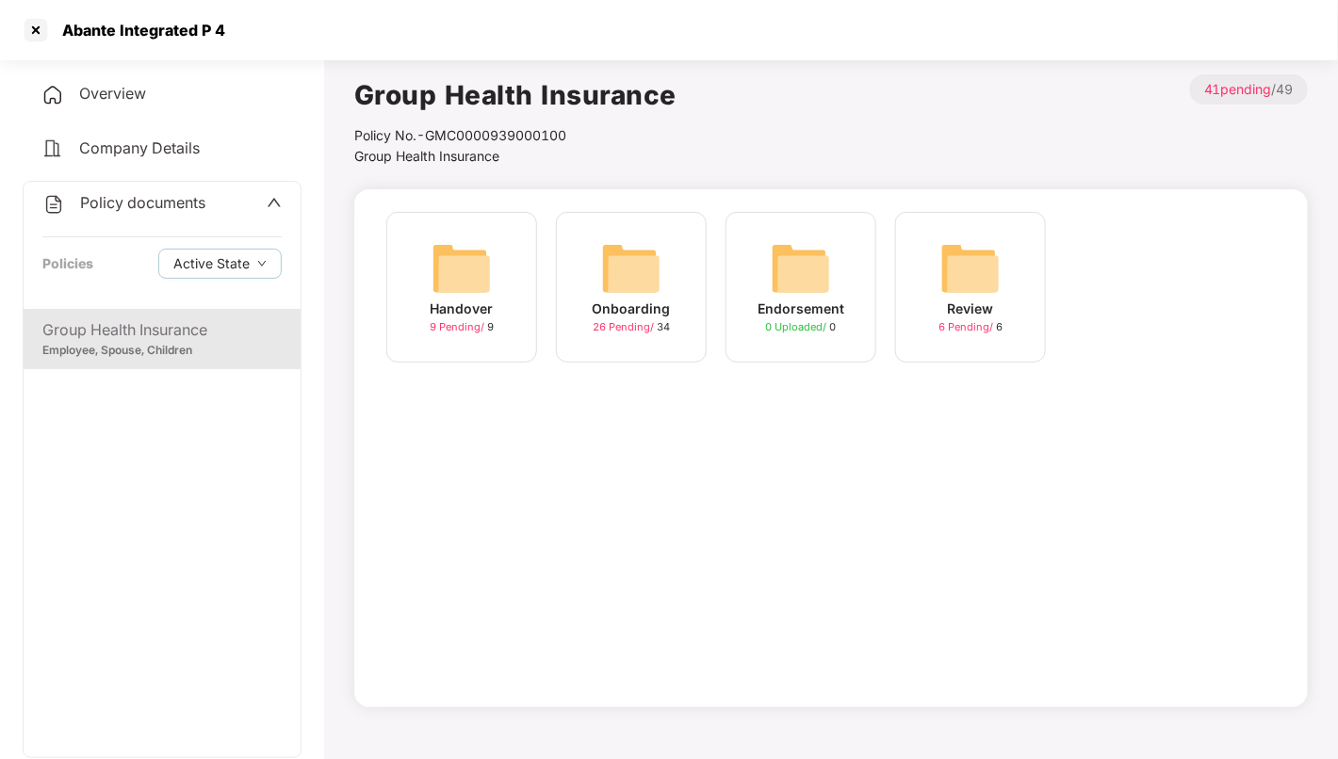
click at [628, 279] on img at bounding box center [631, 268] width 60 height 60
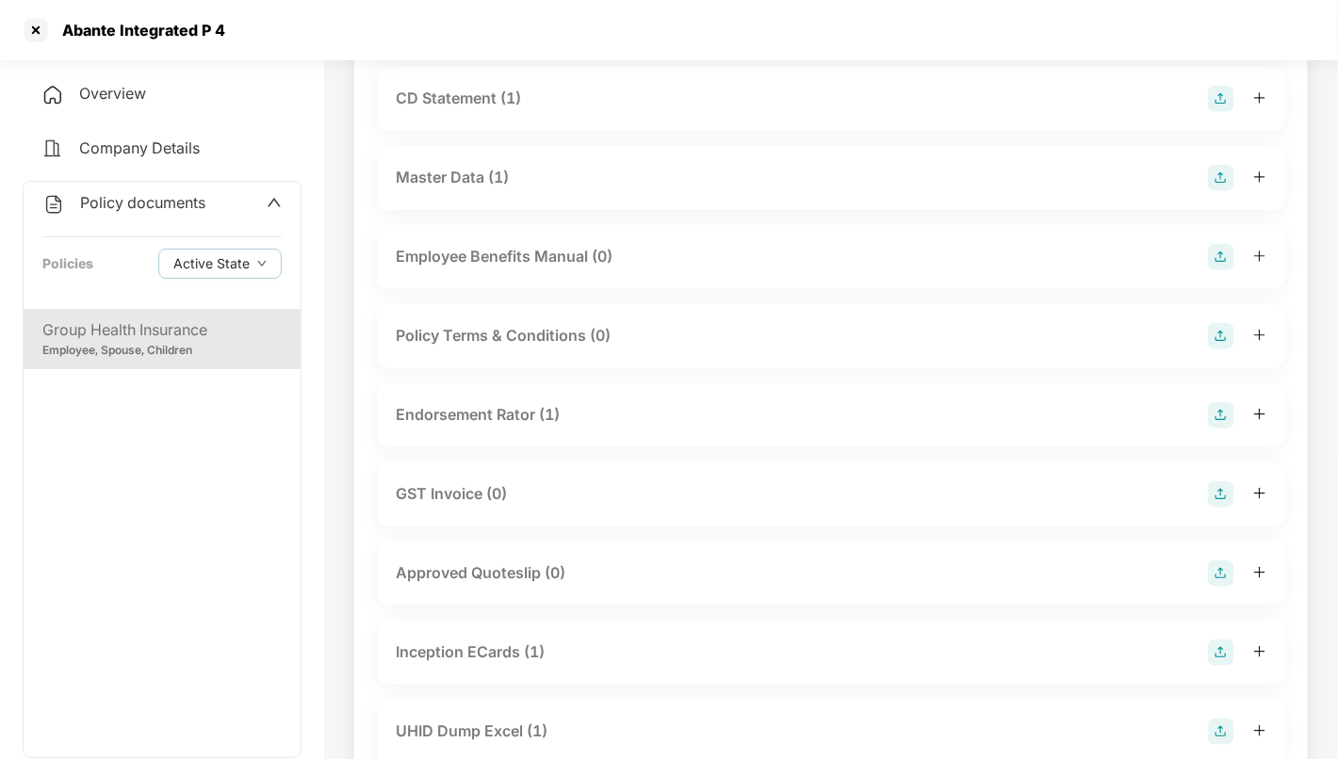
scroll to position [0, 0]
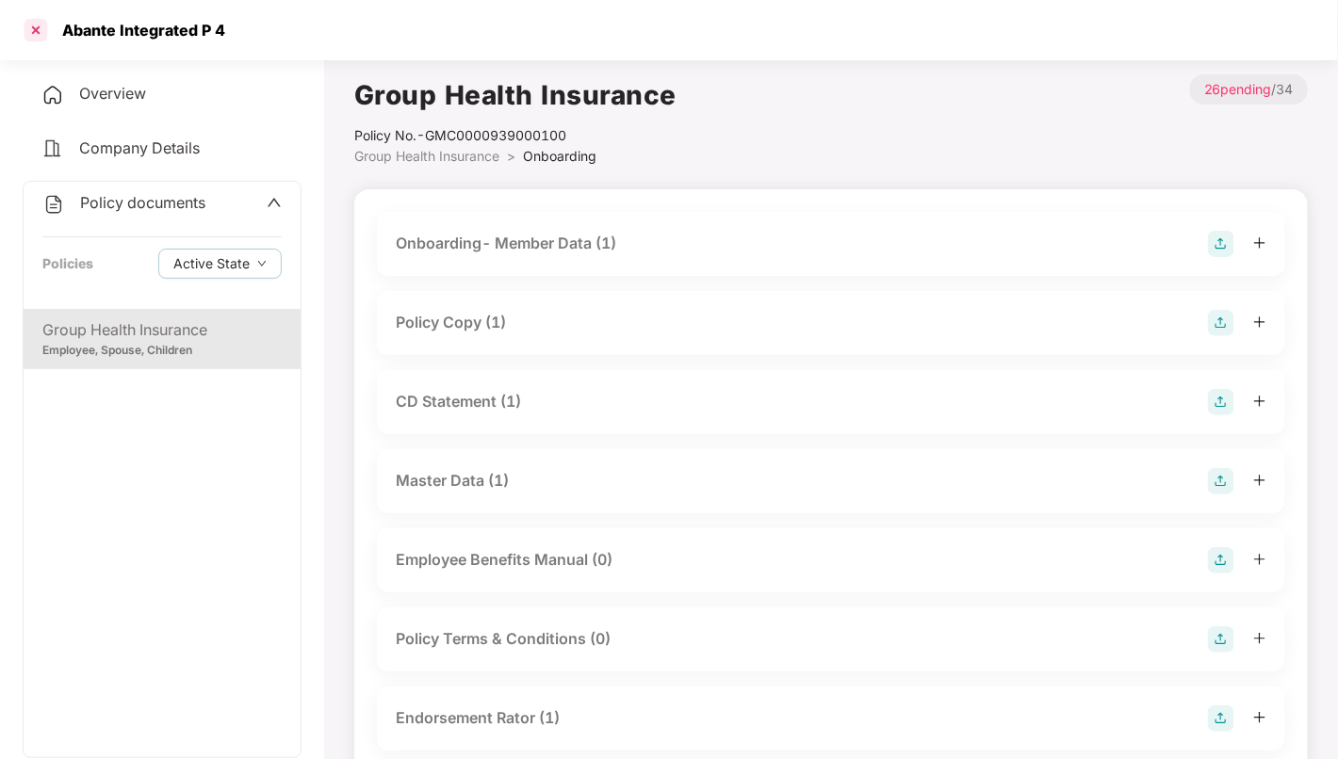
click at [26, 26] on div at bounding box center [36, 30] width 30 height 30
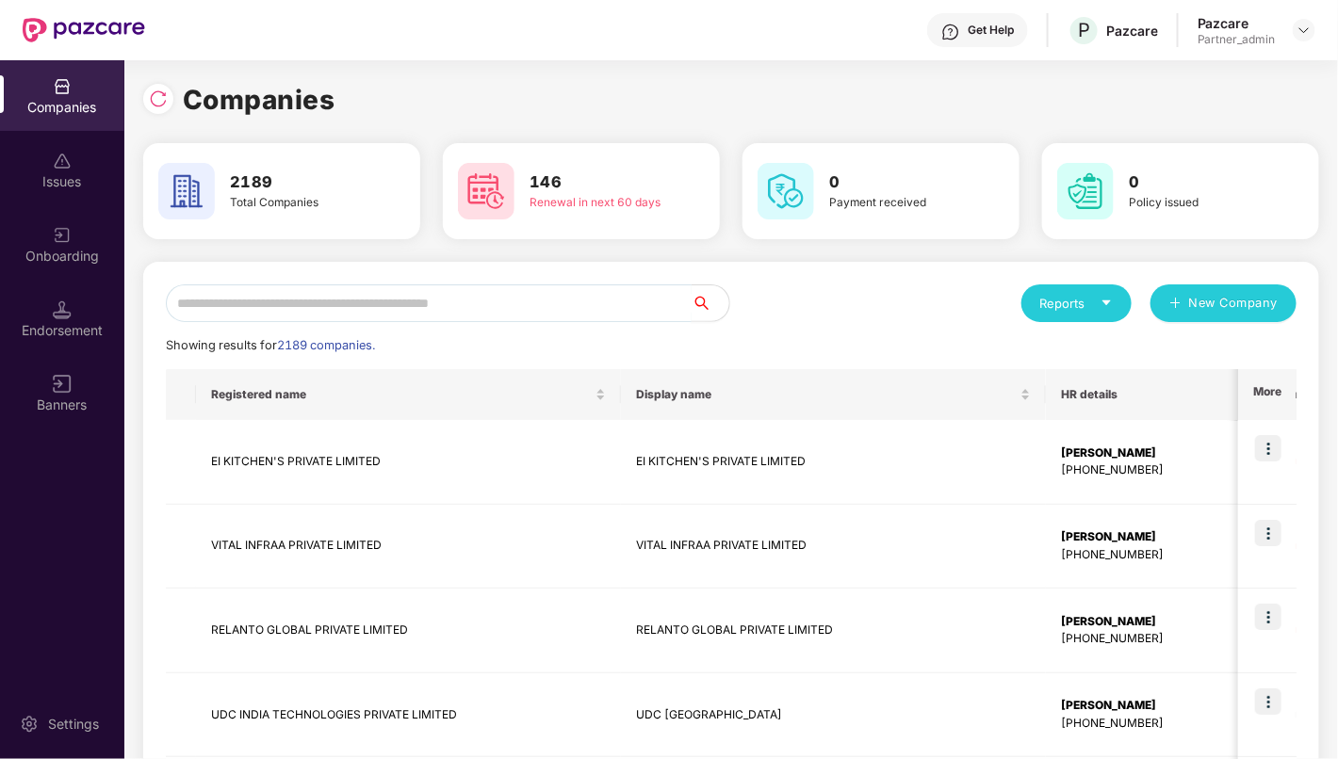
click at [399, 305] on input "text" at bounding box center [429, 304] width 526 height 38
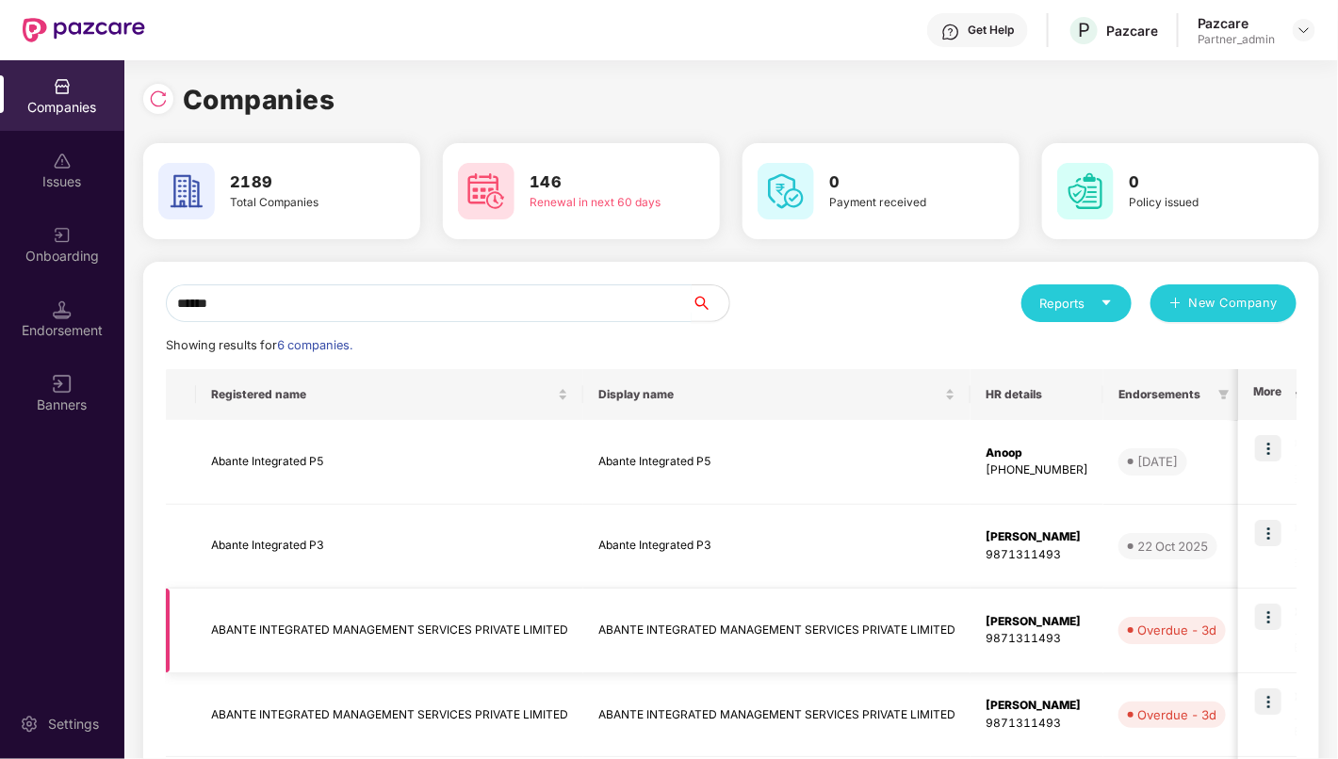
scroll to position [269, 0]
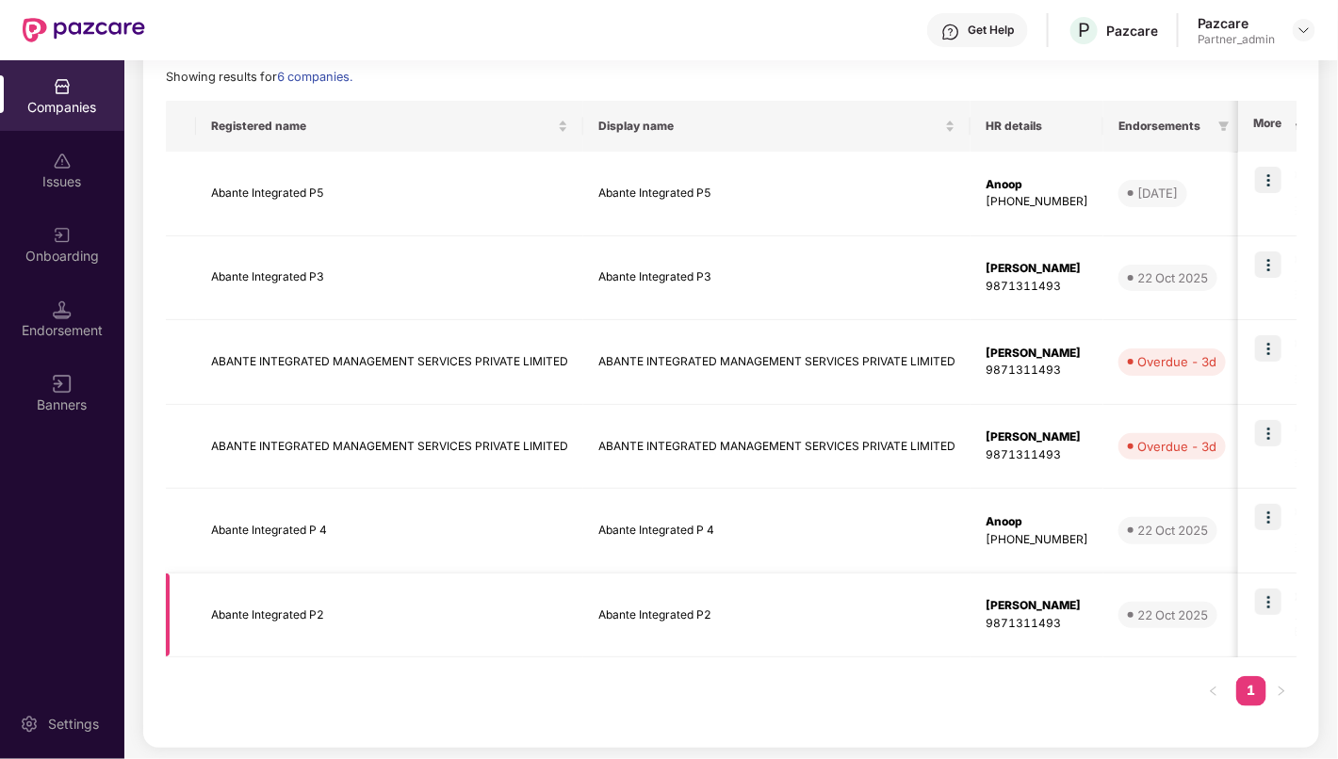
type input "******"
click at [380, 617] on td "Abante Integrated P2" at bounding box center [389, 616] width 387 height 85
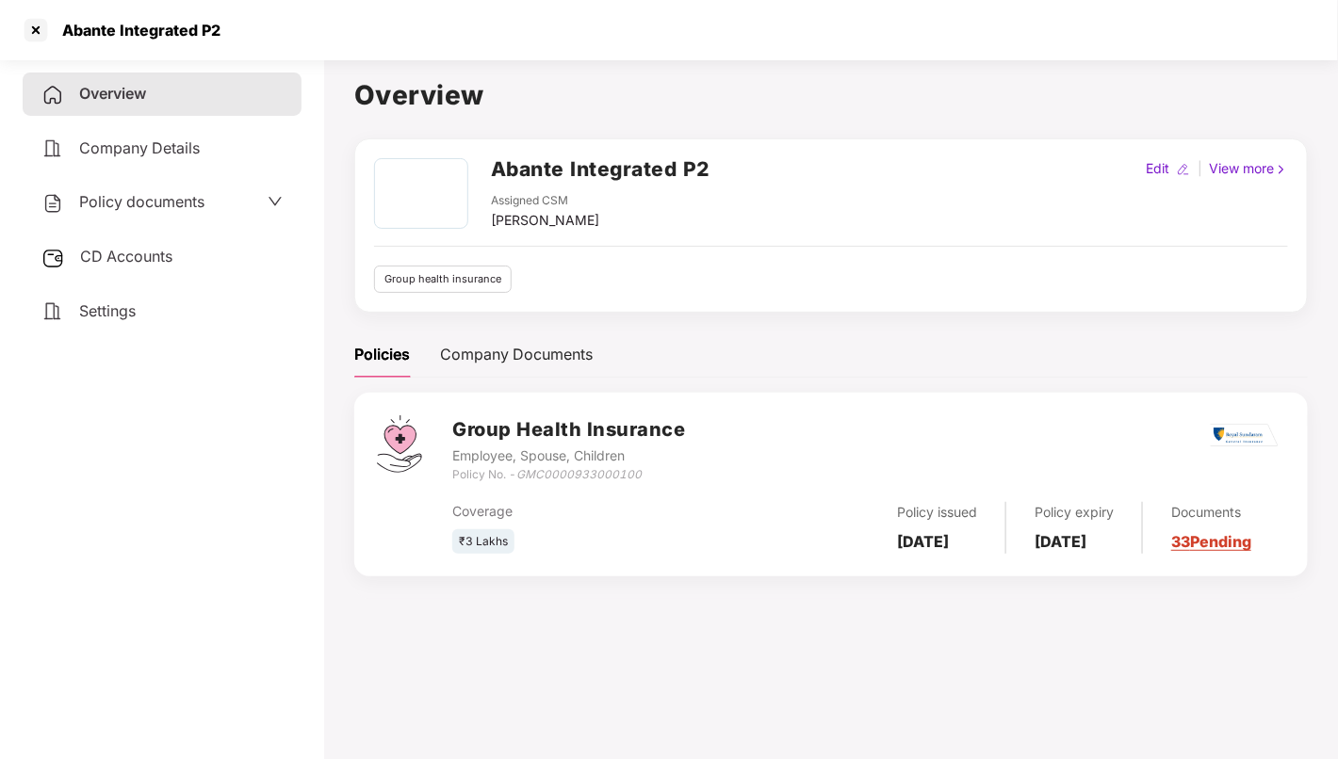
click at [170, 203] on span "Policy documents" at bounding box center [141, 201] width 125 height 19
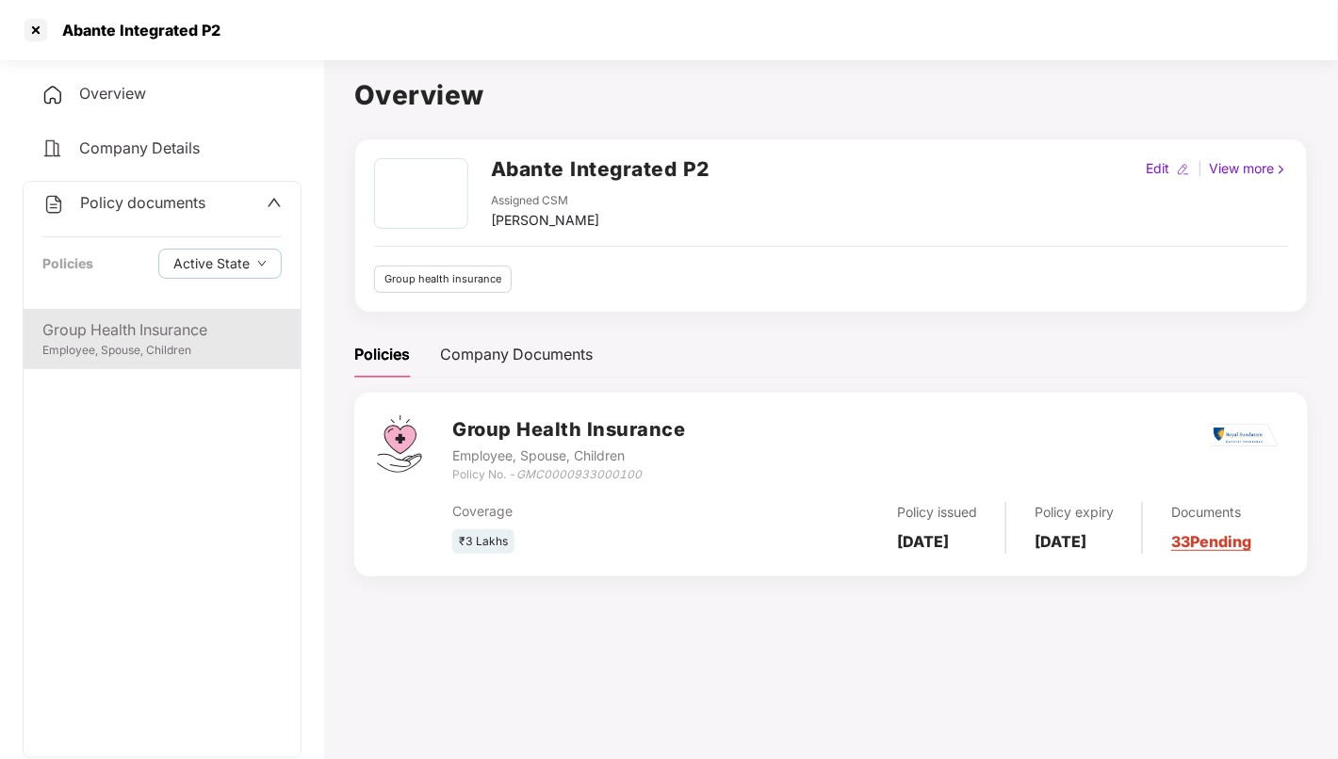
click at [138, 320] on div "Group Health Insurance" at bounding box center [161, 330] width 239 height 24
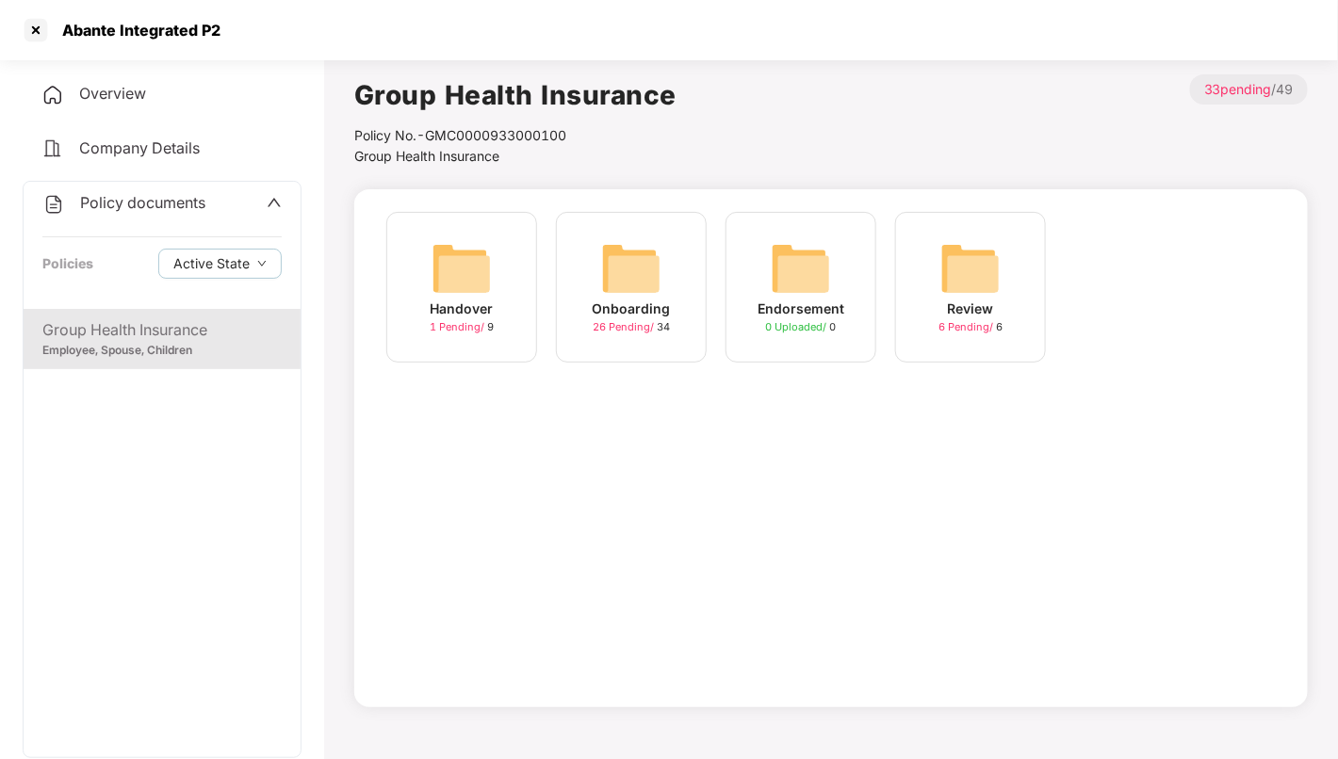
click at [650, 252] on img at bounding box center [631, 268] width 60 height 60
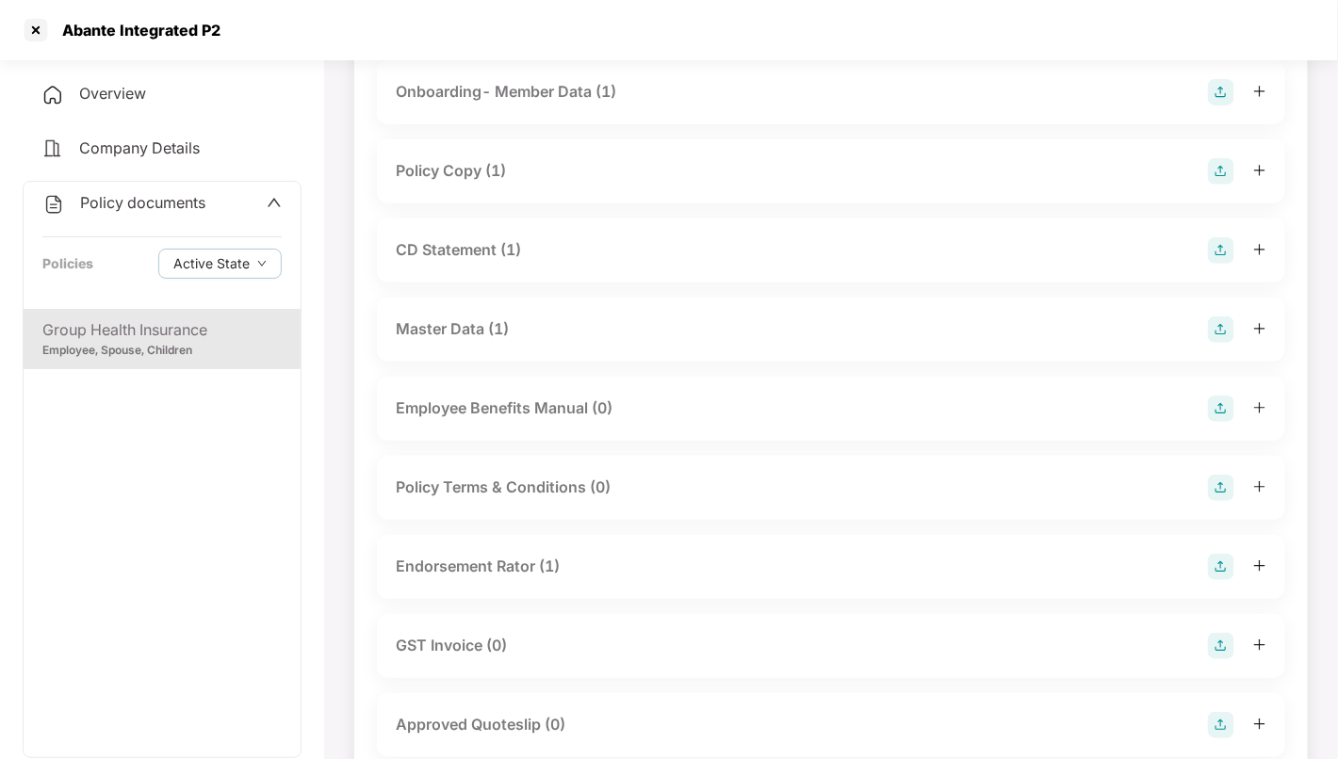
scroll to position [0, 0]
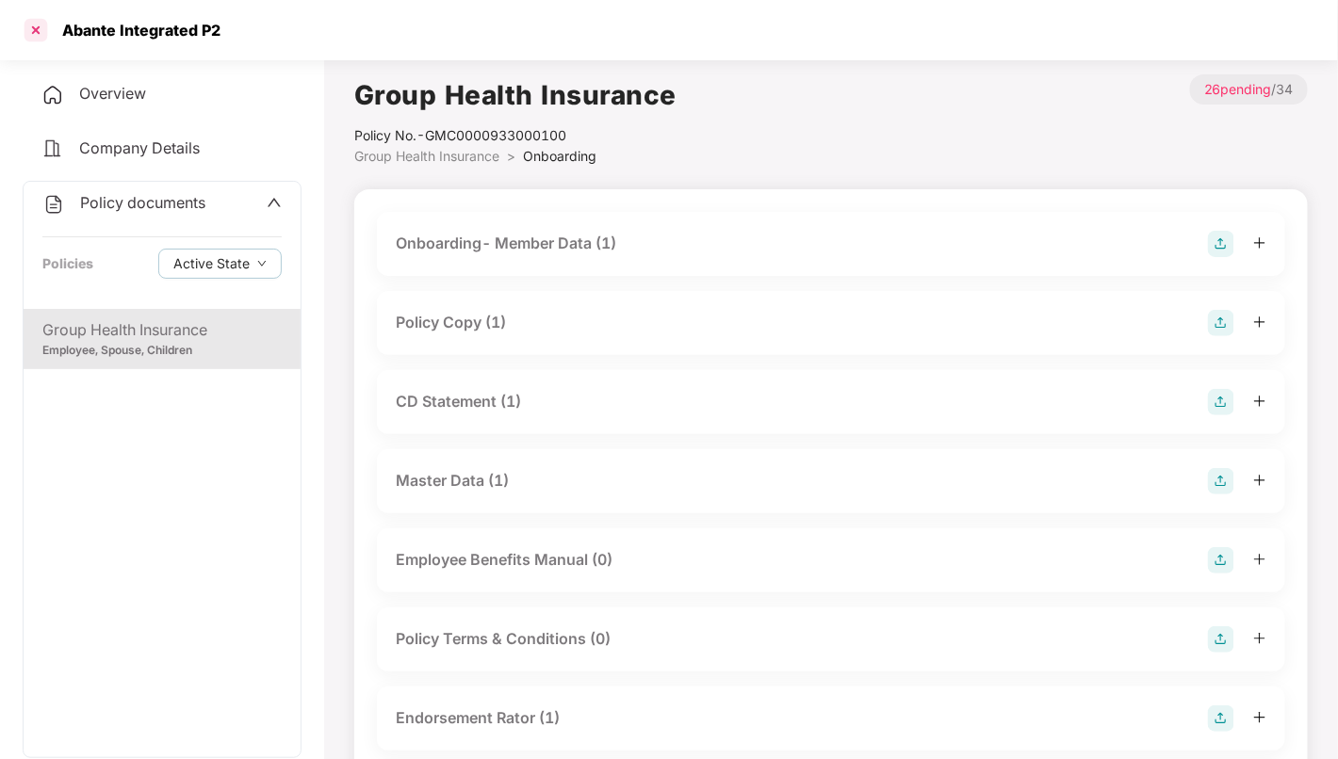
click at [38, 35] on div at bounding box center [36, 30] width 30 height 30
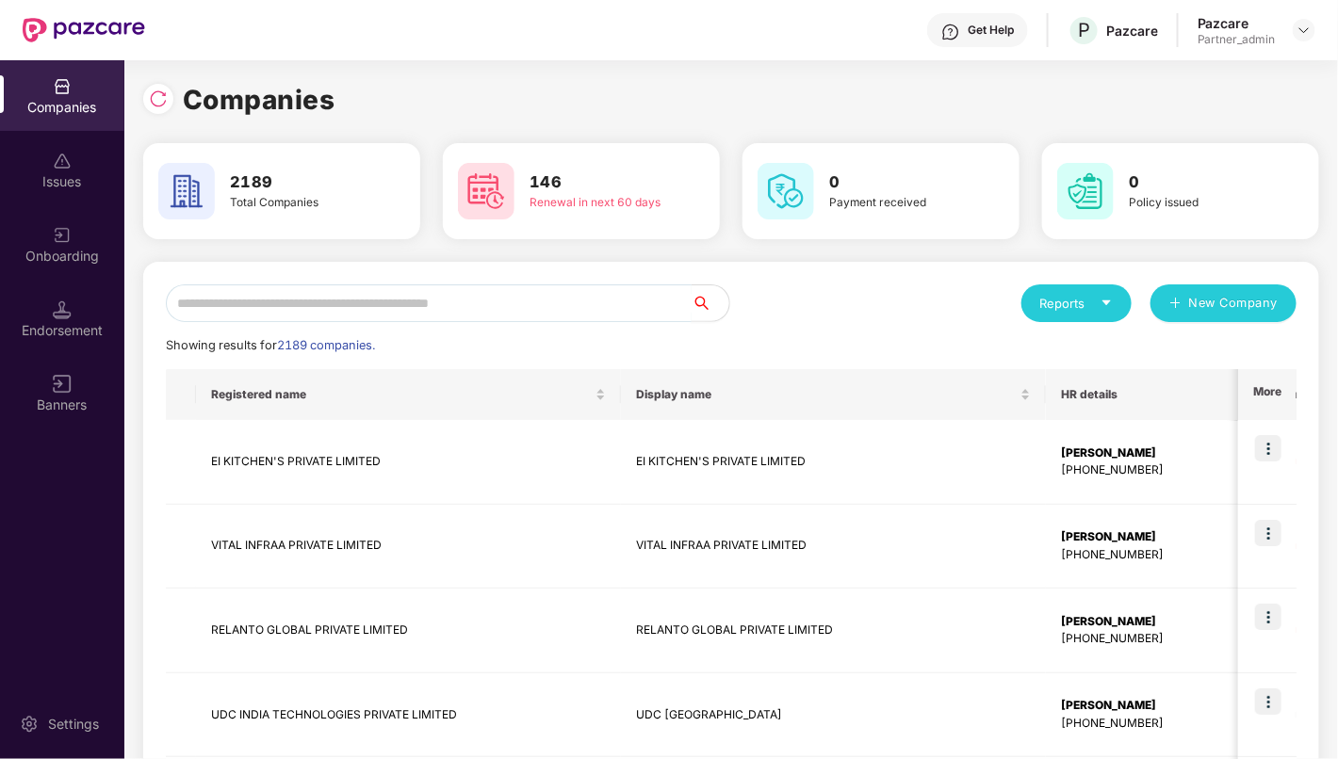
click at [316, 306] on input "text" at bounding box center [429, 304] width 526 height 38
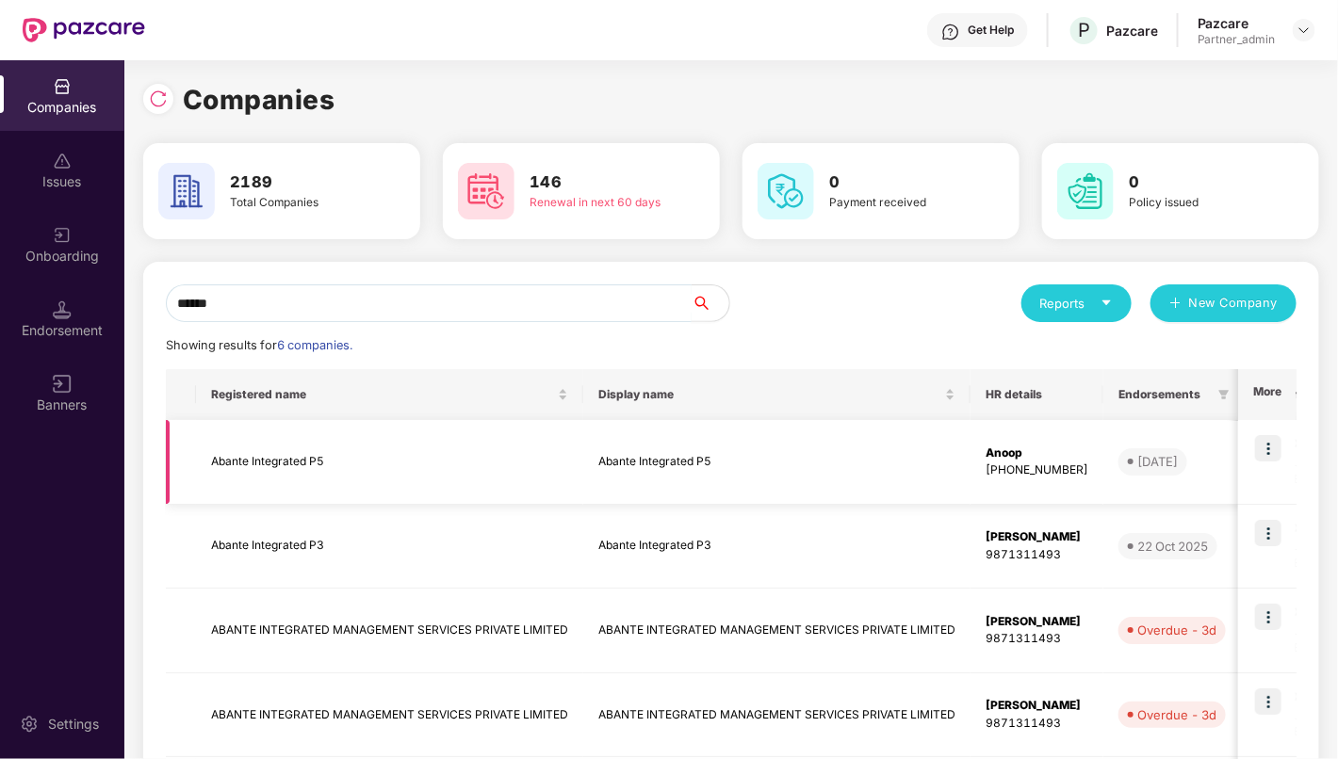
type input "******"
click at [265, 458] on td "Abante Integrated P5" at bounding box center [389, 462] width 387 height 85
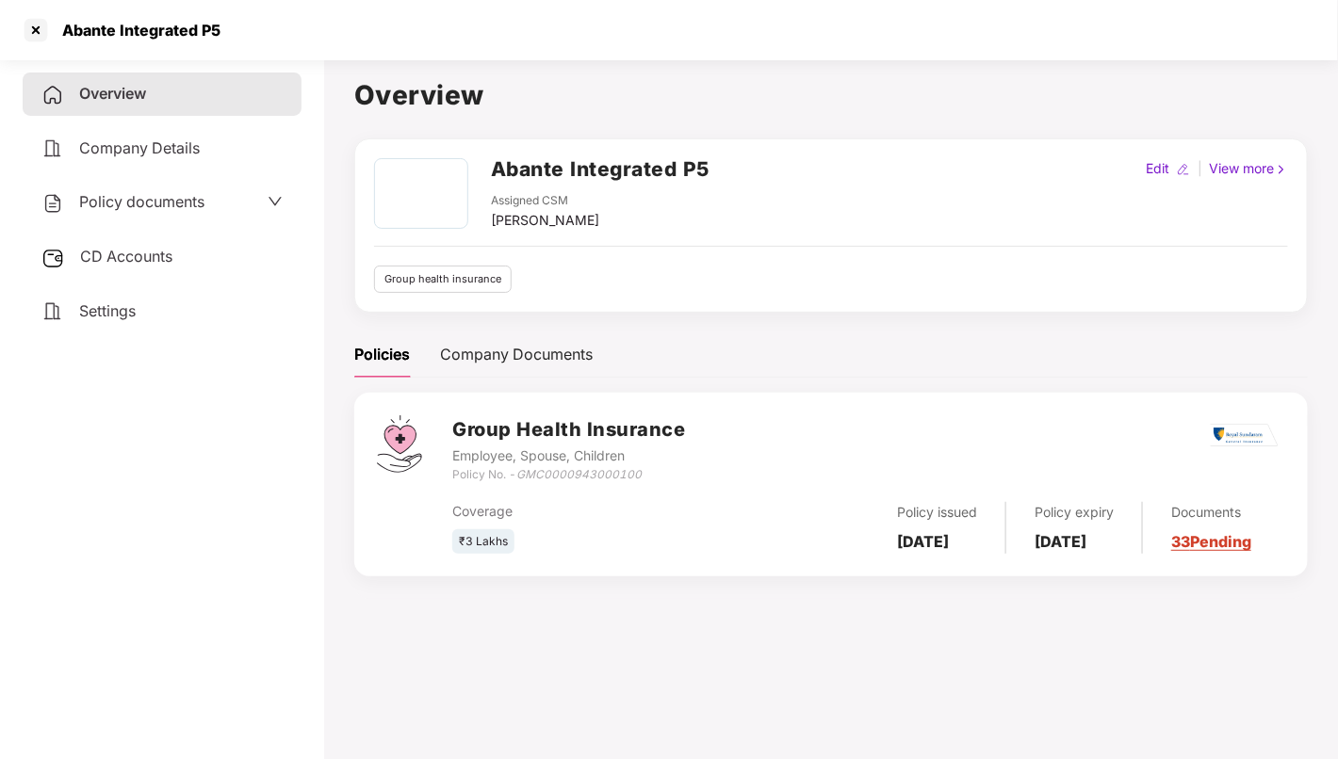
click at [133, 316] on span "Settings" at bounding box center [107, 310] width 57 height 19
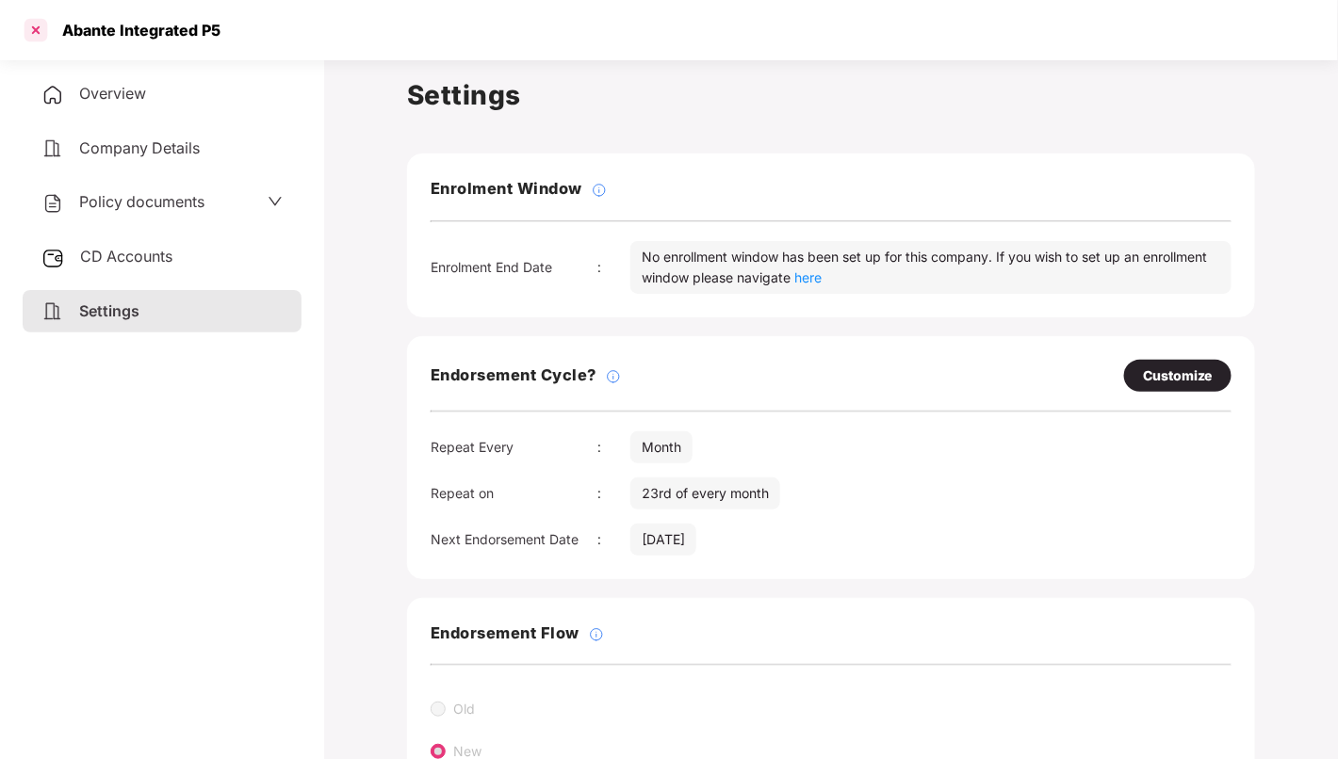
click at [29, 35] on div at bounding box center [36, 30] width 30 height 30
